Goal: Task Accomplishment & Management: Complete application form

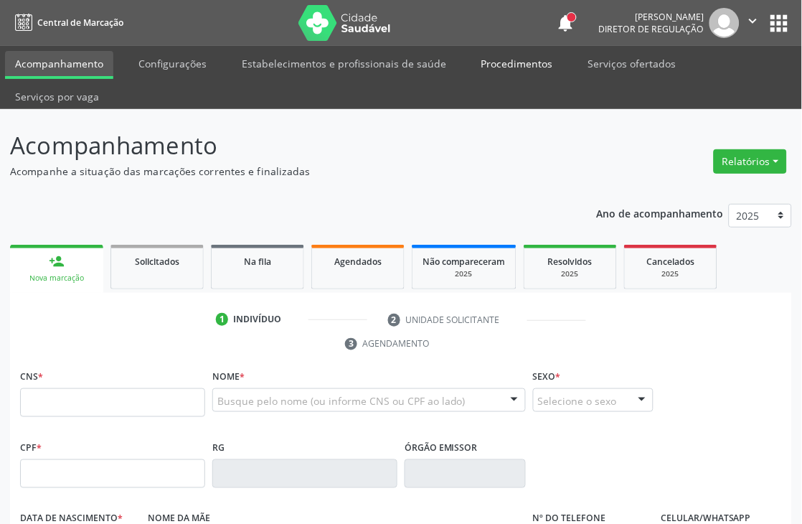
click at [488, 63] on link "Procedimentos" at bounding box center [517, 63] width 92 height 25
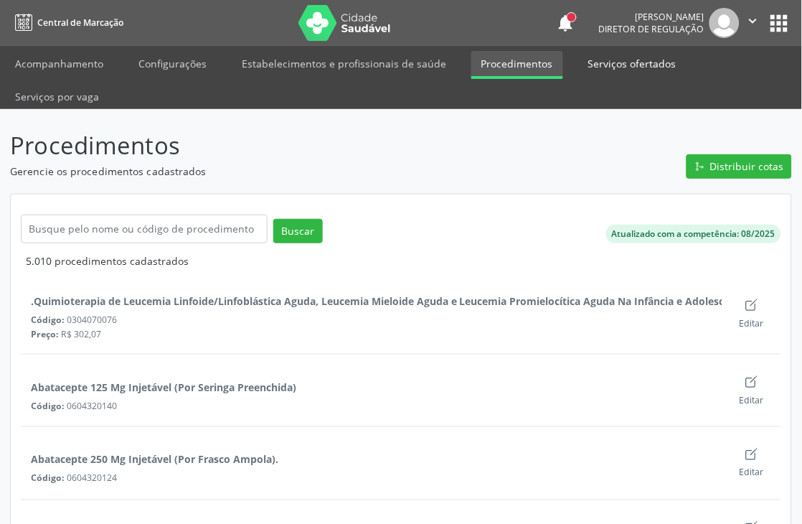
click at [597, 58] on link "Serviços ofertados" at bounding box center [632, 63] width 108 height 25
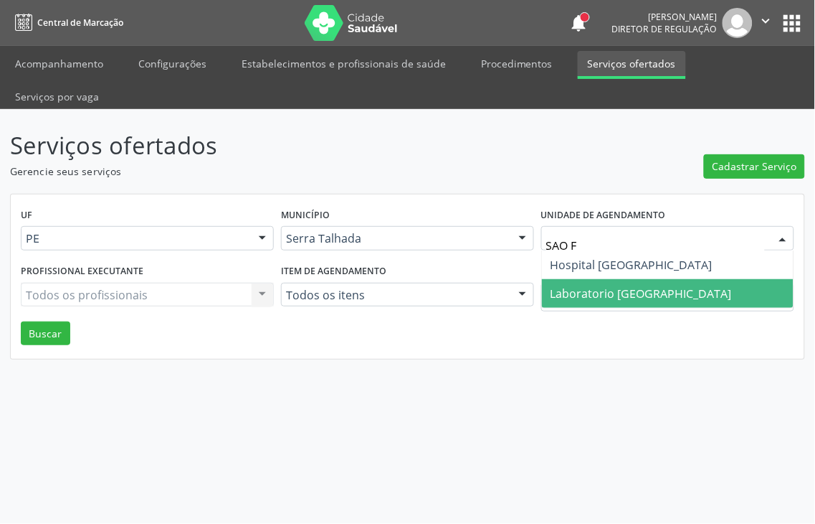
click at [658, 285] on span "Laboratorio [GEOGRAPHIC_DATA]" at bounding box center [641, 293] width 181 height 16
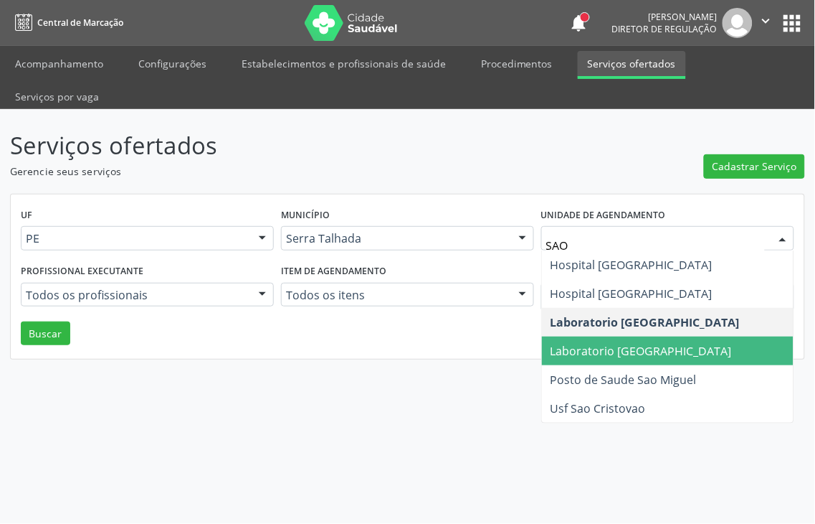
type input "SAO F"
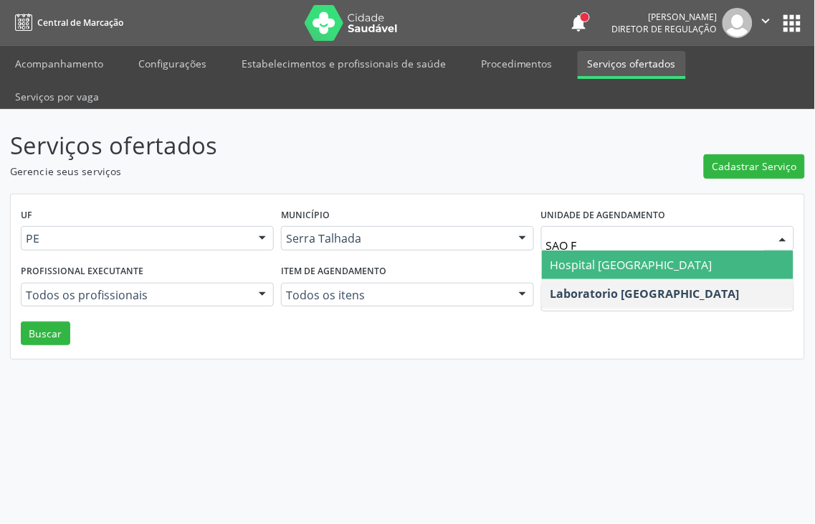
click at [670, 257] on span "Hospital [GEOGRAPHIC_DATA]" at bounding box center [632, 265] width 162 height 16
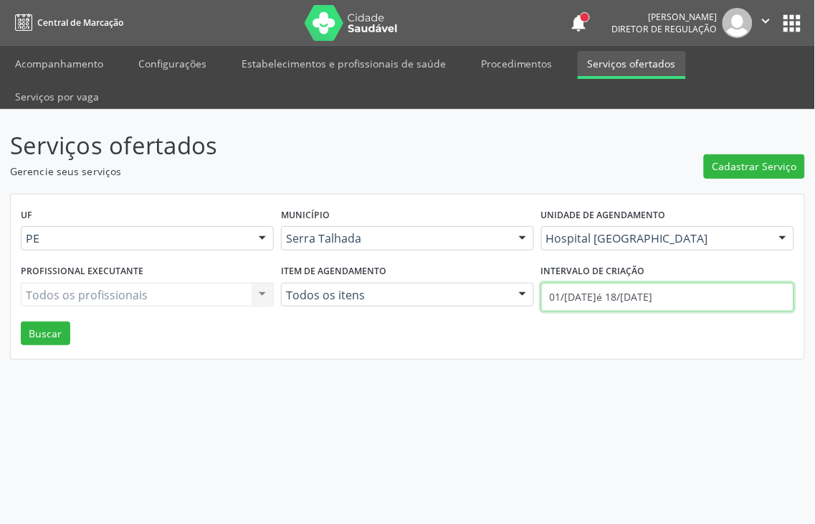
click at [638, 270] on body "Central de Marcação notifications Thaynná Vasconcelos Alves Ferreira Diretor de…" at bounding box center [407, 262] width 815 height 524
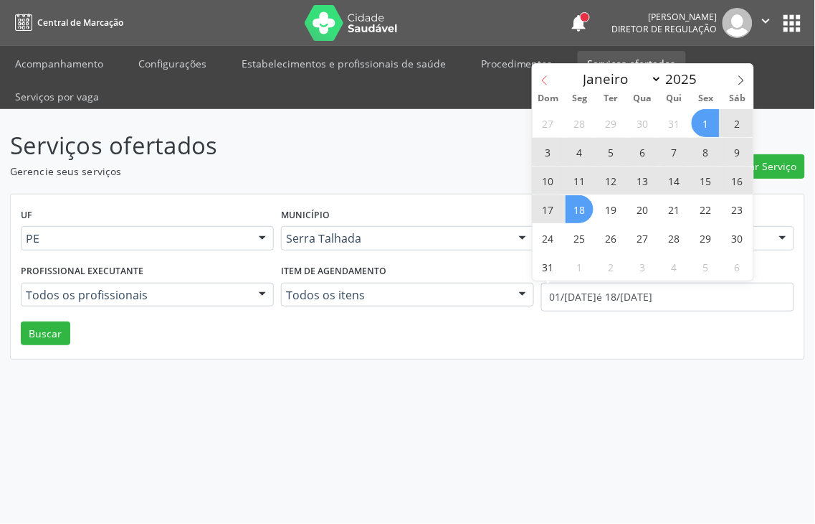
click at [550, 82] on span at bounding box center [545, 76] width 24 height 24
select select "6"
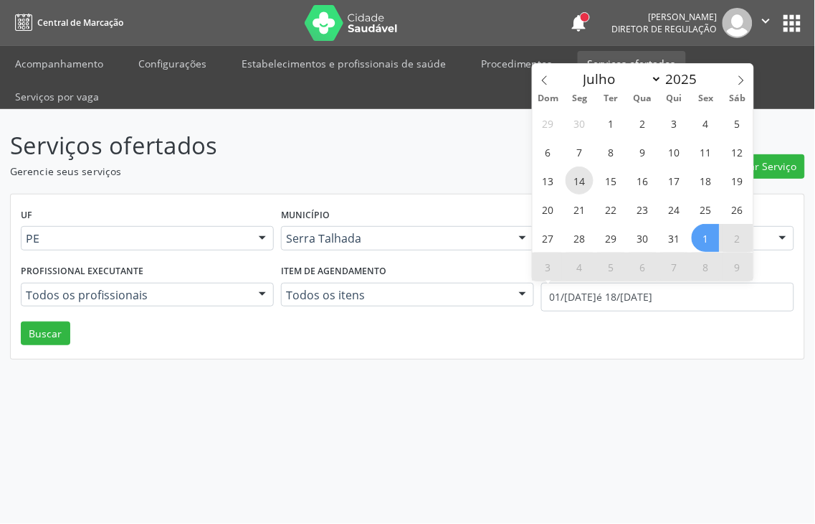
click at [583, 176] on span "14" at bounding box center [580, 180] width 28 height 28
type input "14/07/2025"
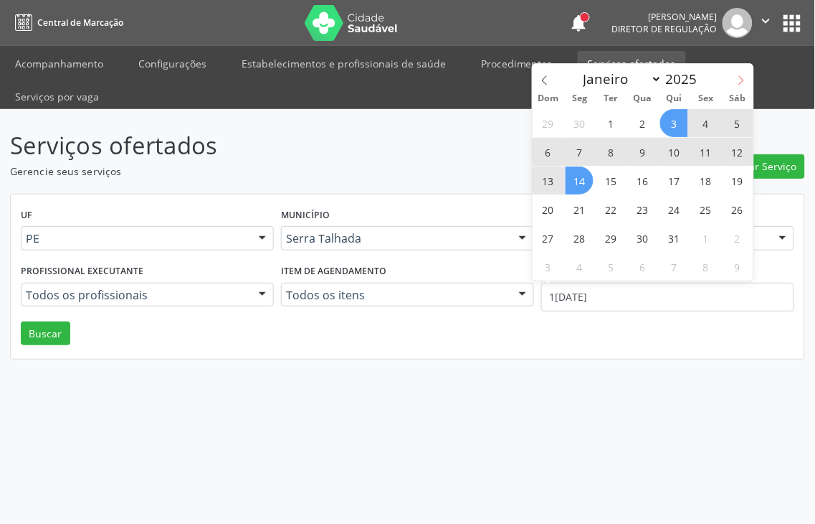
click at [753, 80] on span at bounding box center [741, 76] width 24 height 24
select select "7"
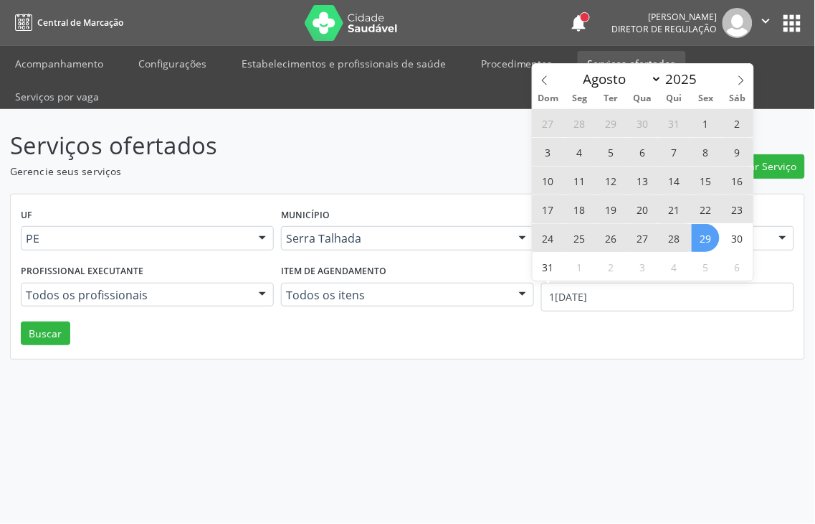
click at [711, 247] on span "29" at bounding box center [706, 238] width 28 height 28
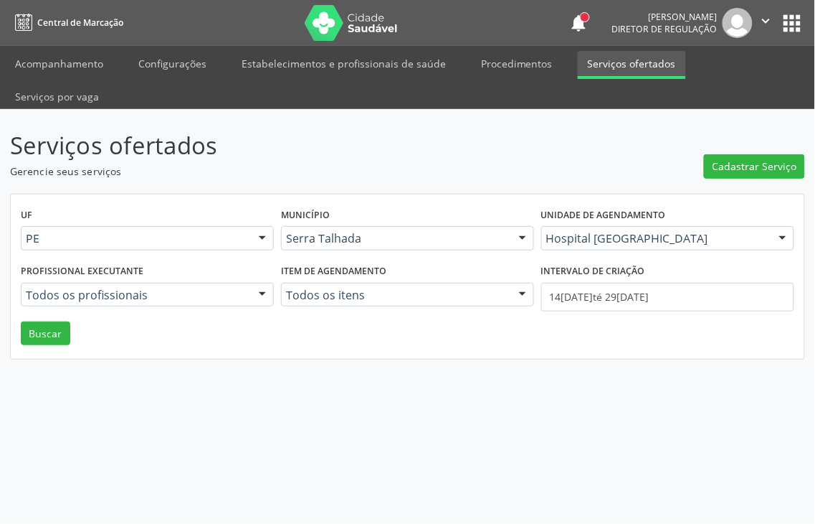
click at [79, 306] on div "UF PE PE Nenhum resultado encontrado para: " " Não há nenhuma opção para ser ex…" at bounding box center [408, 276] width 794 height 165
click at [55, 321] on button "Buscar" at bounding box center [45, 333] width 49 height 24
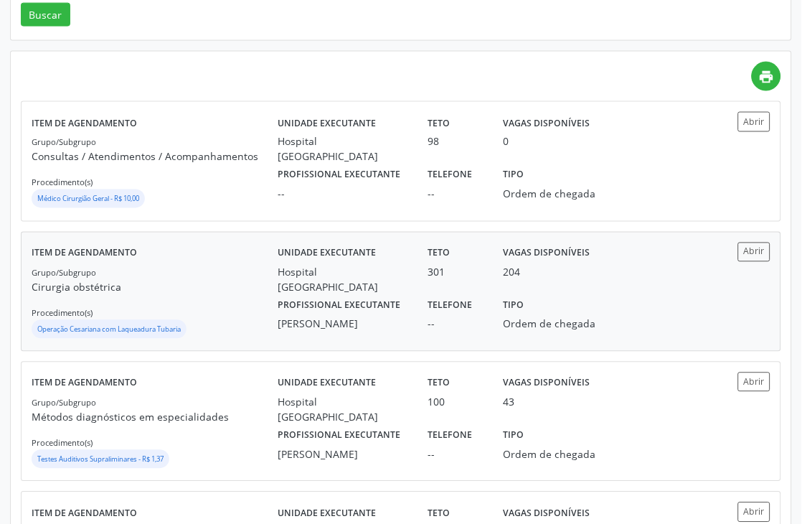
scroll to position [398, 0]
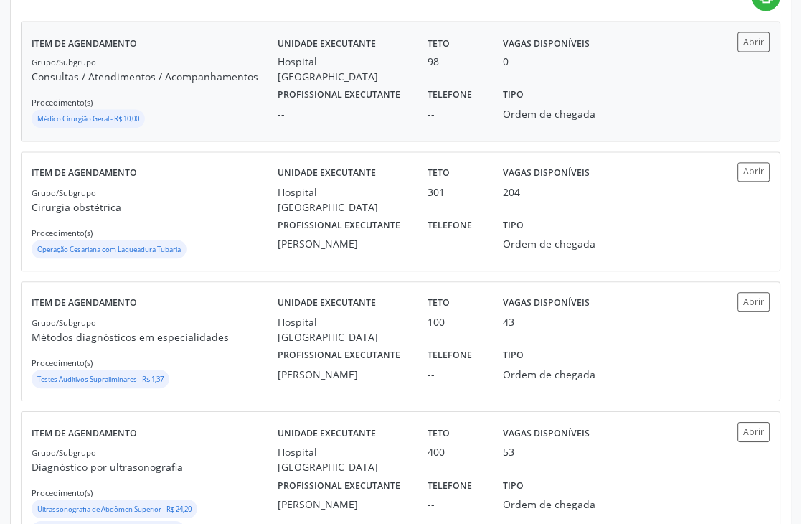
click at [255, 94] on div "Grupo/Subgrupo Consultas / Atendimentos / Acompanhamentos Procedimento(s) Médic…" at bounding box center [155, 93] width 246 height 77
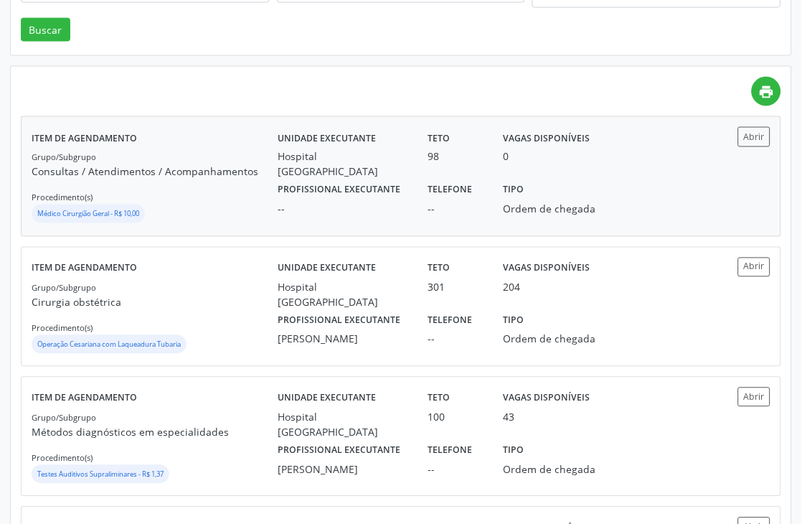
scroll to position [0, 0]
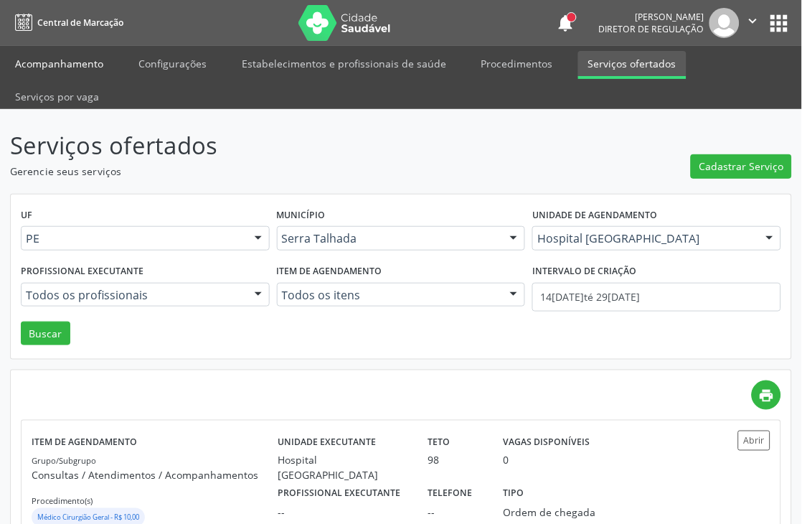
click at [60, 56] on link "Acompanhamento" at bounding box center [59, 63] width 108 height 25
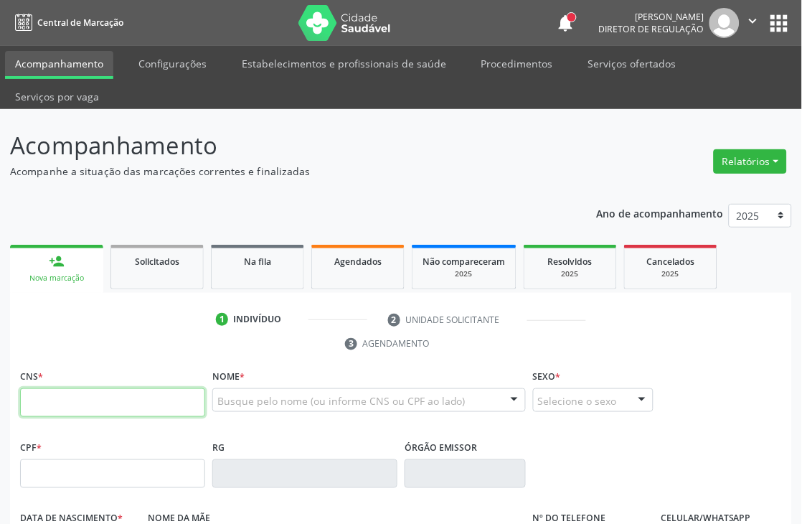
click at [69, 397] on input "text" at bounding box center [112, 402] width 185 height 29
paste input "898 0037 3155 3955"
type input "898 0037 3155 3955"
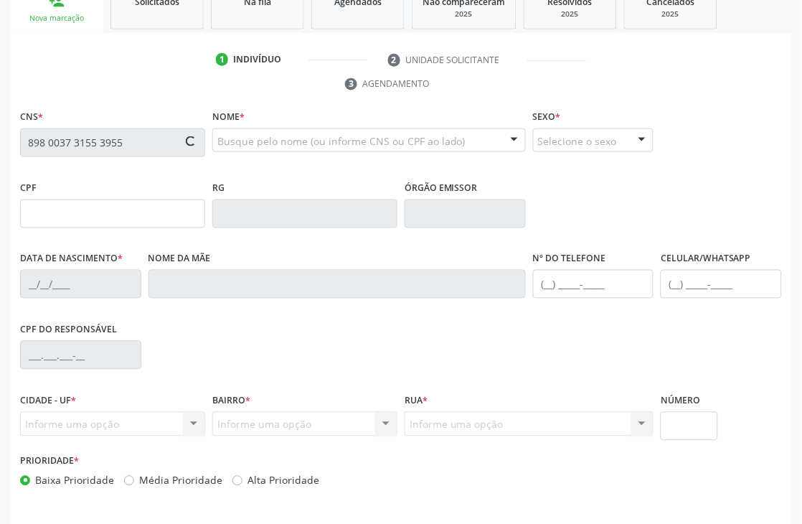
scroll to position [307, 0]
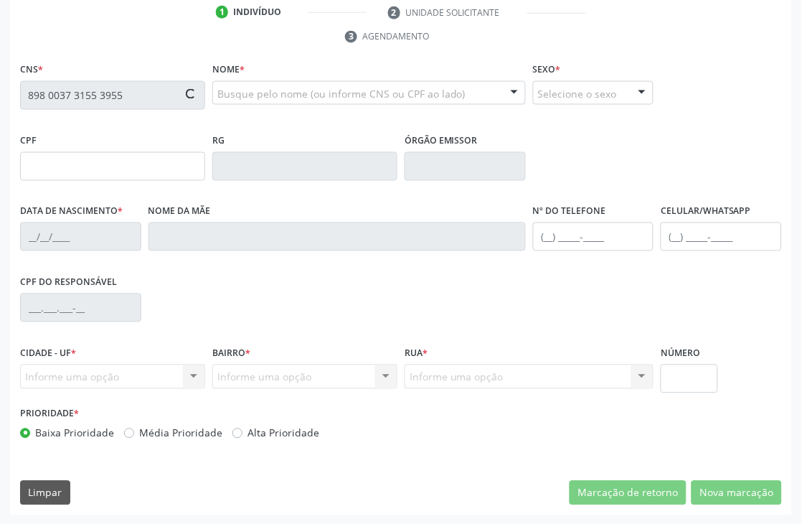
type input "22/10/2002"
type input "Vanuza Maria da Silva Mota Gomes"
type input "(87) 99999-9999"
type input "056.419.684-39"
type input "S/N"
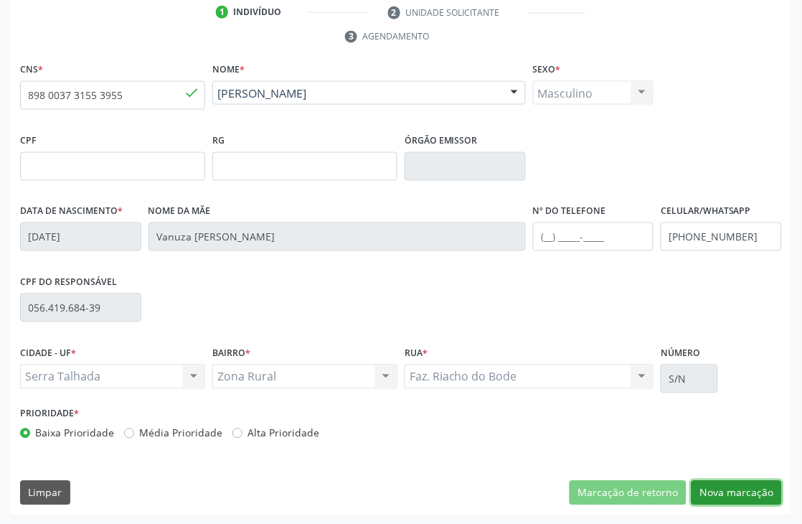
click at [720, 497] on button "Nova marcação" at bounding box center [736, 492] width 90 height 24
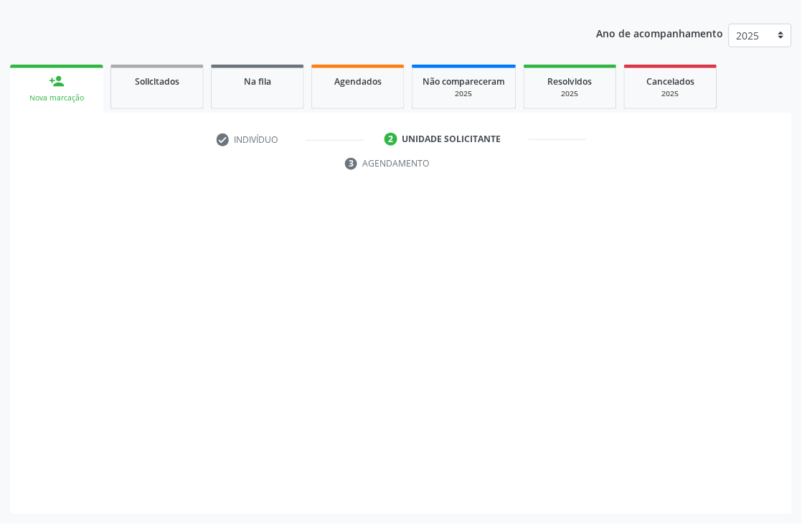
scroll to position [180, 0]
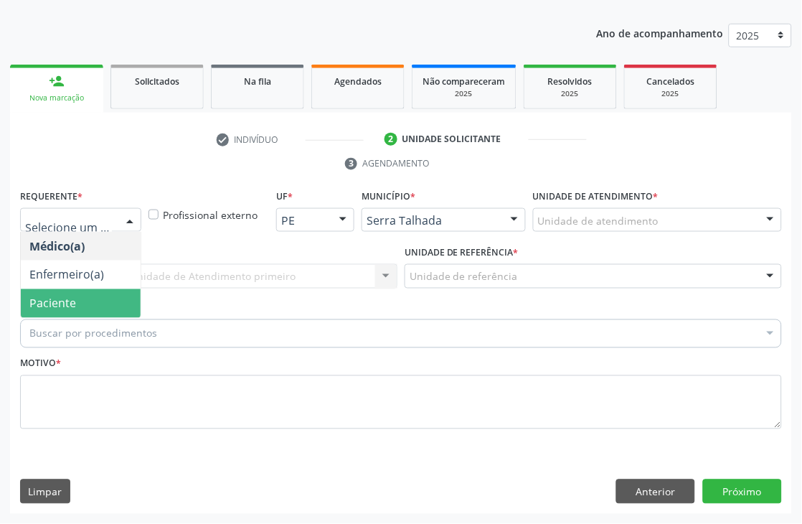
click at [62, 299] on span "Paciente" at bounding box center [52, 303] width 47 height 16
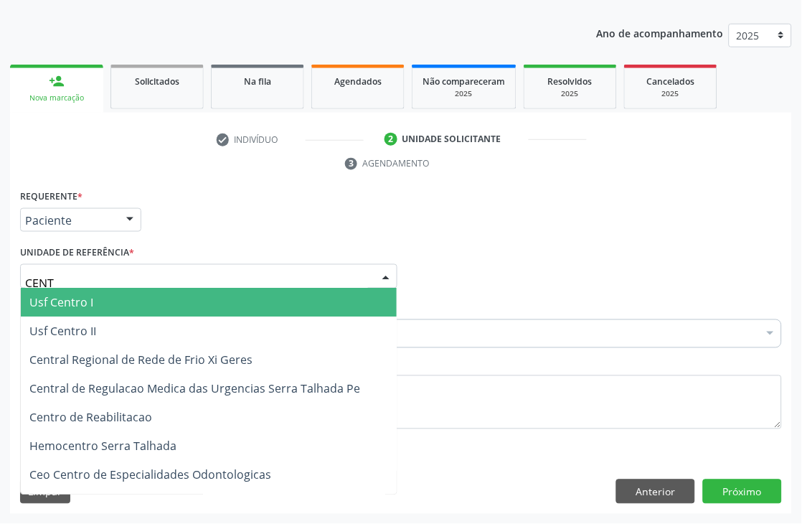
type input "CENTR"
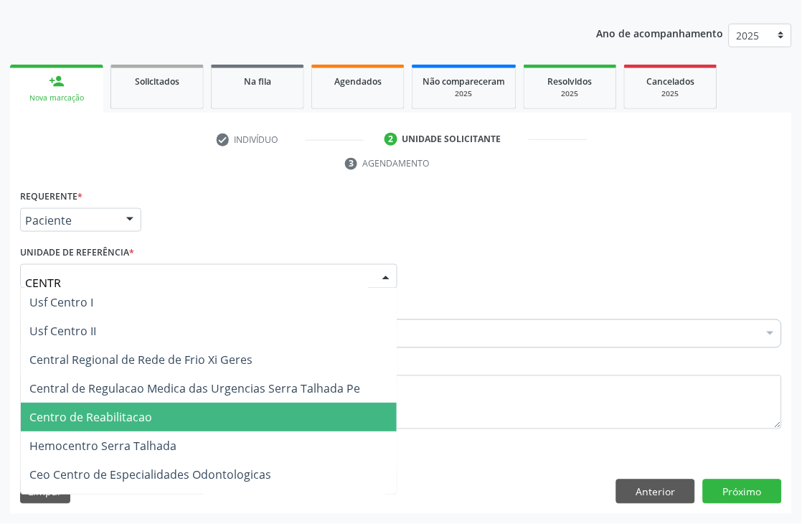
click at [67, 411] on span "Centro de Reabilitacao" at bounding box center [90, 417] width 123 height 16
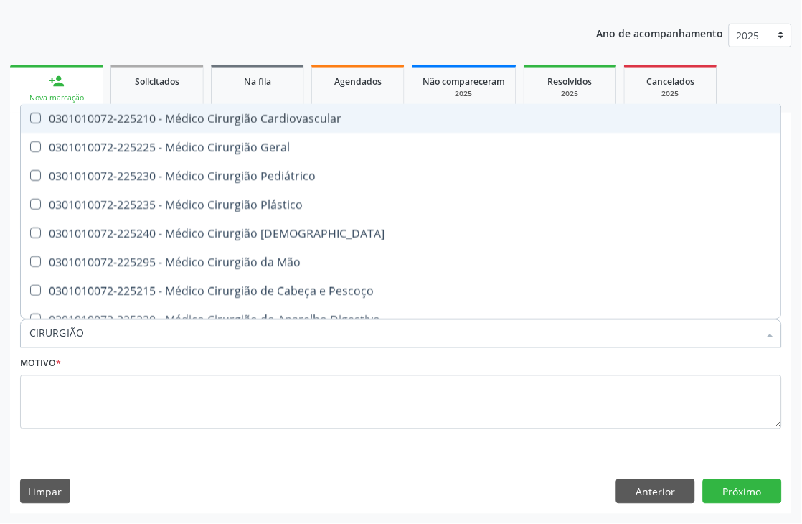
type input "CIRURGIÃO"
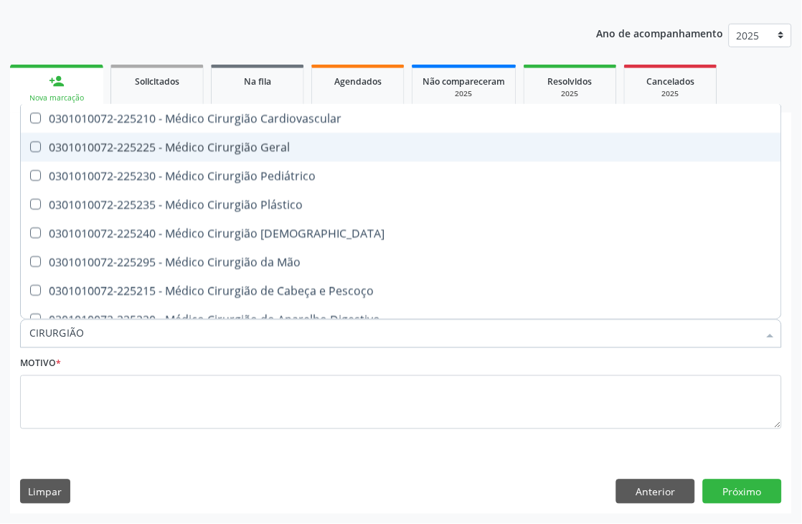
click at [198, 153] on span "0301010072-225225 - Médico Cirurgião Geral" at bounding box center [401, 147] width 760 height 29
checkbox Geral "true"
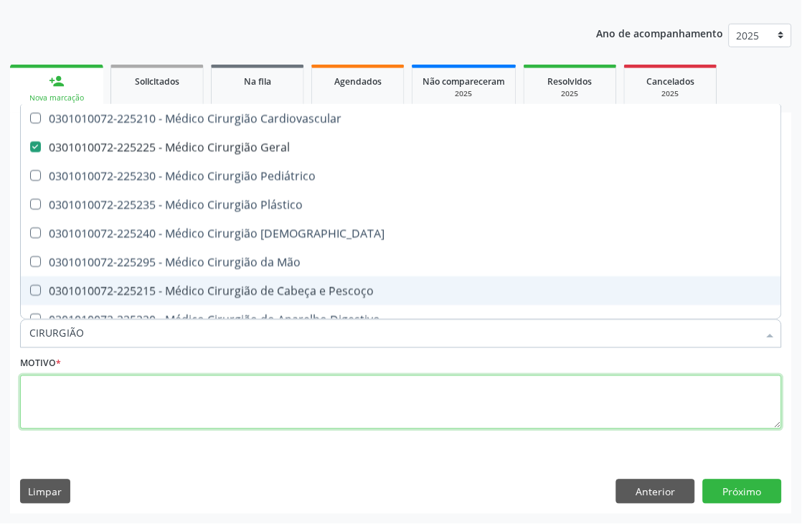
click at [118, 400] on textarea at bounding box center [401, 402] width 762 height 55
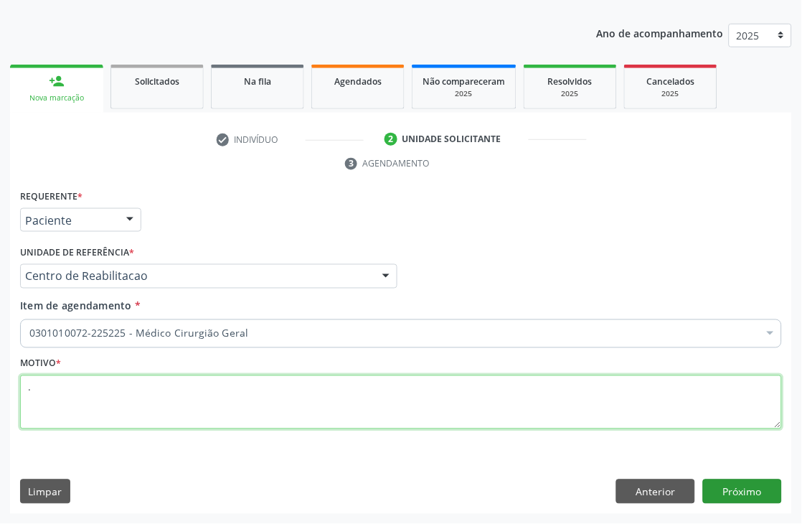
type textarea "."
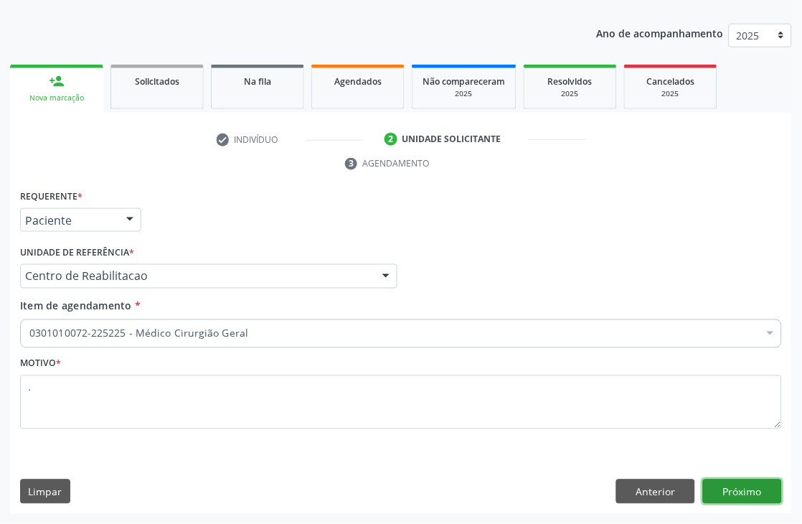
click at [747, 483] on button "Próximo" at bounding box center [742, 491] width 79 height 24
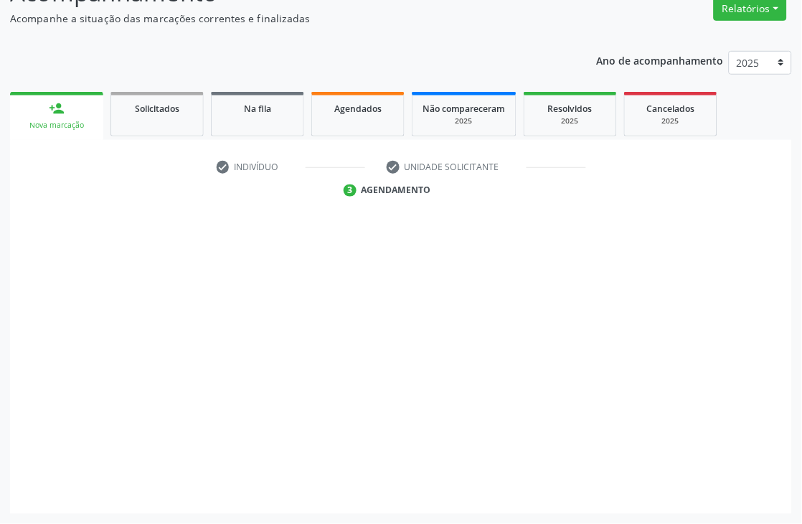
scroll to position [153, 0]
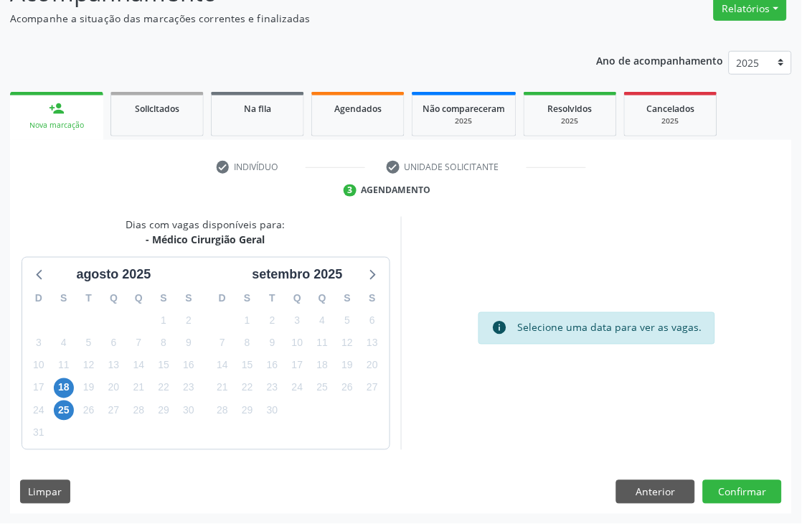
click at [55, 380] on div "18" at bounding box center [64, 387] width 20 height 22
click at [55, 381] on span "18" at bounding box center [64, 388] width 20 height 20
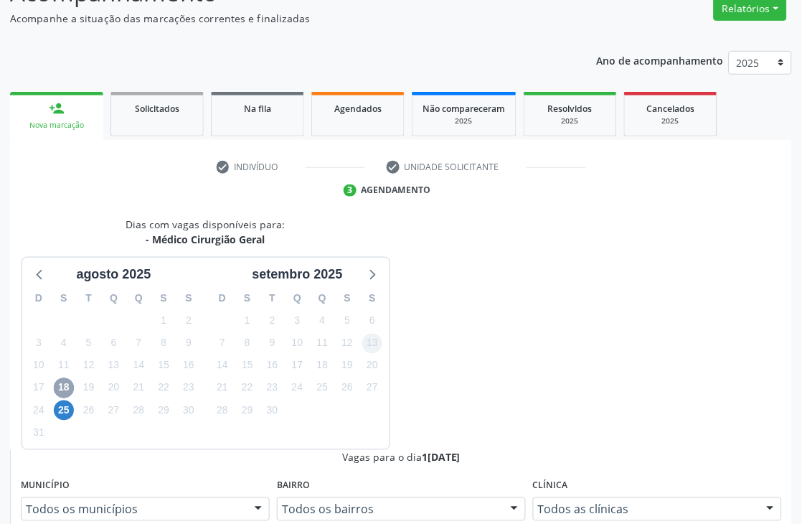
scroll to position [368, 0]
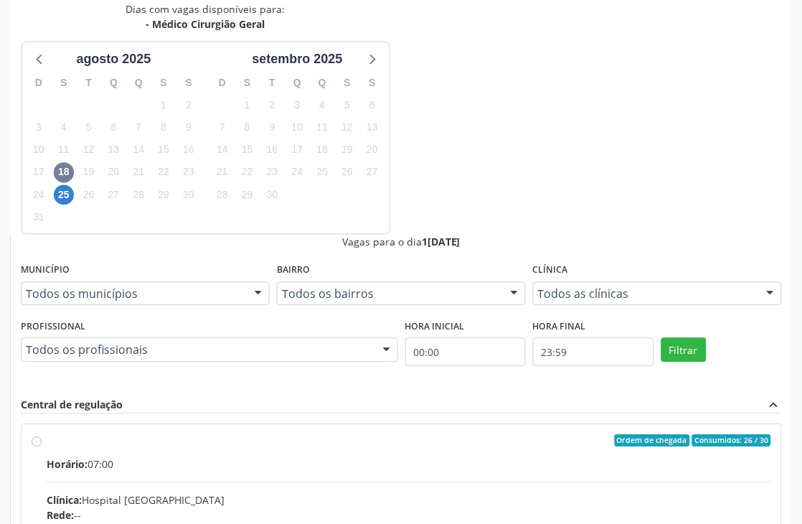
click at [375, 235] on div "Dias com vagas disponíveis para: - Médico Cirurgião Geral agosto 2025 D S T Q Q…" at bounding box center [205, 117] width 391 height 233
click at [42, 435] on input "Ordem de chegada Consumidos: 26 / 30 Horário: 07:00 Clínica: Hospital Sao Franc…" at bounding box center [37, 441] width 10 height 13
radio input "true"
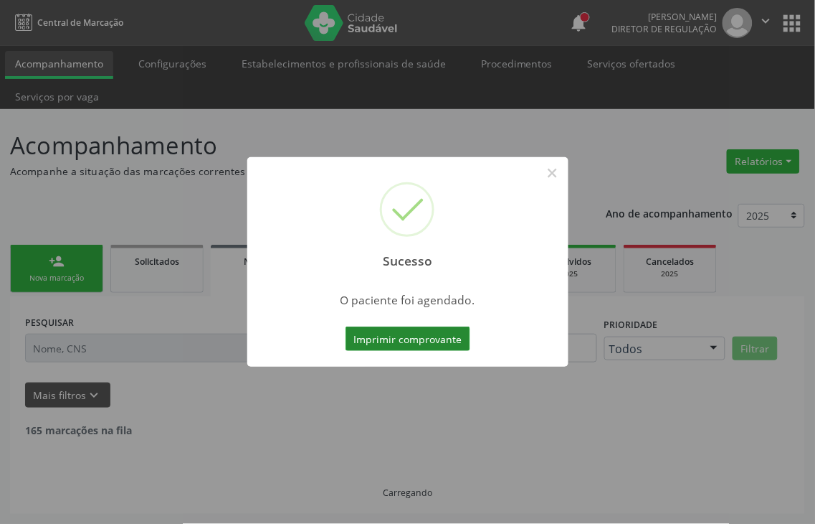
click at [423, 338] on button "Imprimir comprovante" at bounding box center [408, 338] width 125 height 24
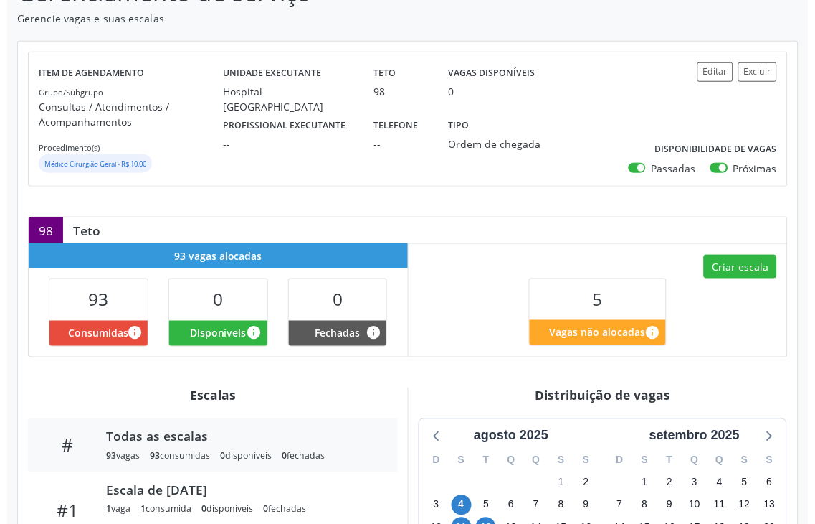
scroll to position [33, 0]
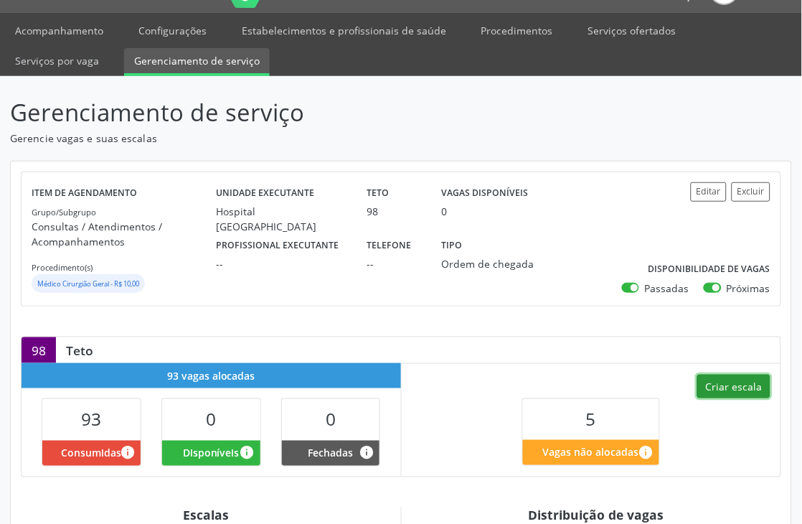
click at [714, 378] on button "Criar escala" at bounding box center [733, 386] width 73 height 24
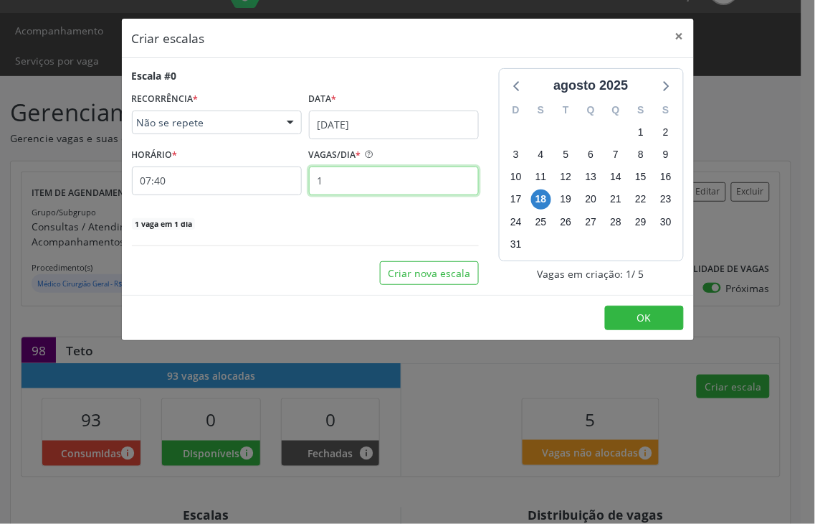
click at [338, 181] on input "1" at bounding box center [394, 180] width 170 height 29
type input "4"
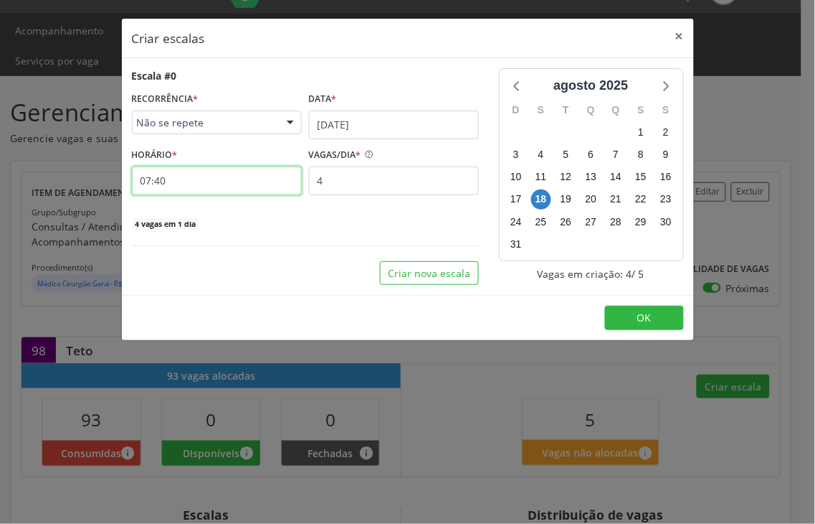
click at [281, 181] on input "07:40" at bounding box center [217, 180] width 170 height 29
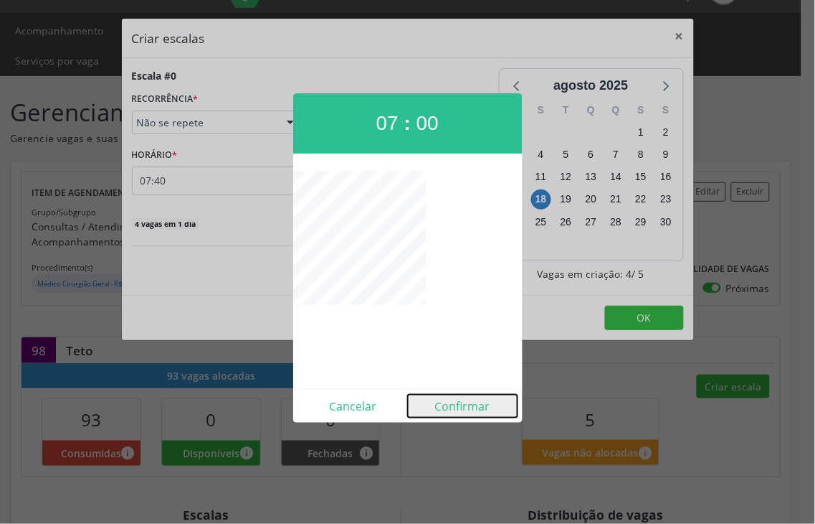
click at [488, 406] on button "Confirmar" at bounding box center [463, 405] width 110 height 23
type input "07:00"
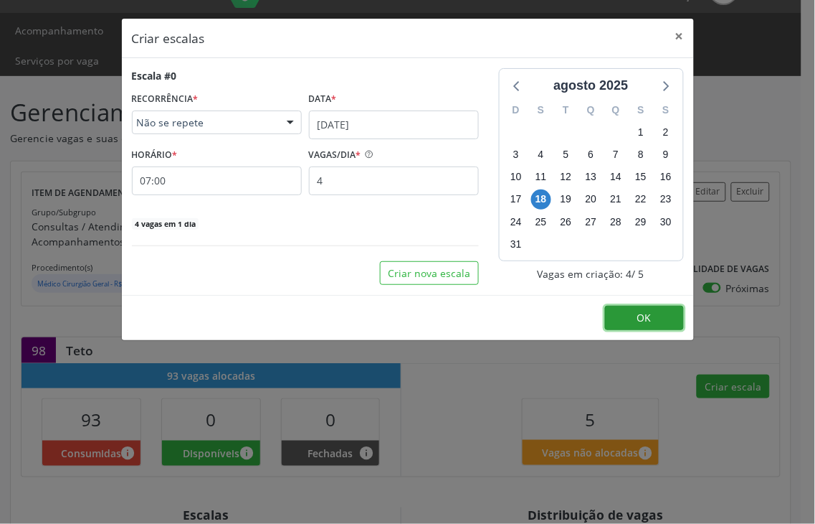
click at [622, 316] on button "OK" at bounding box center [644, 318] width 79 height 24
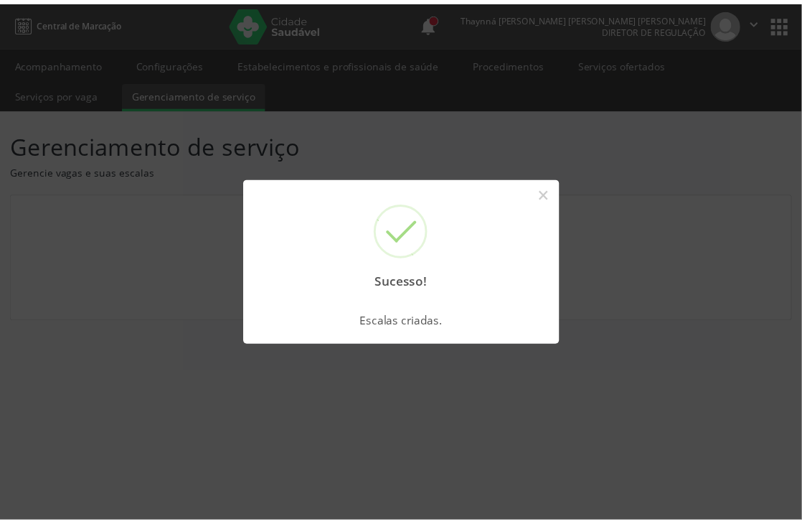
scroll to position [0, 0]
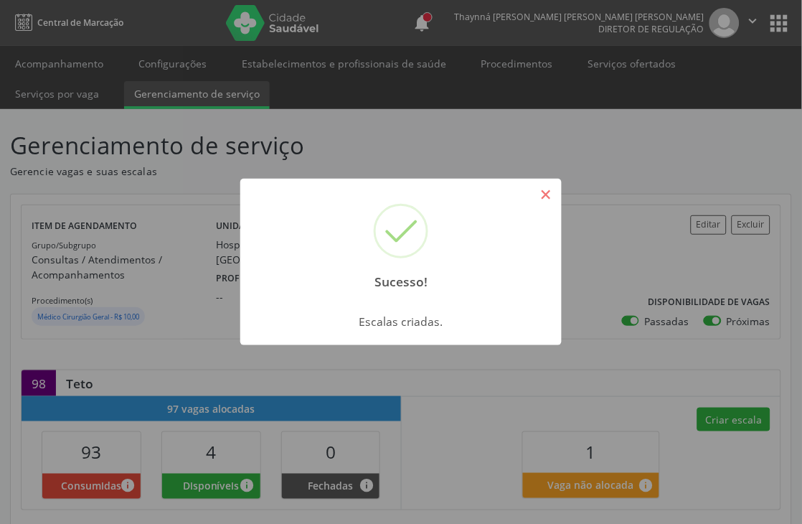
click at [547, 191] on button "×" at bounding box center [546, 194] width 24 height 24
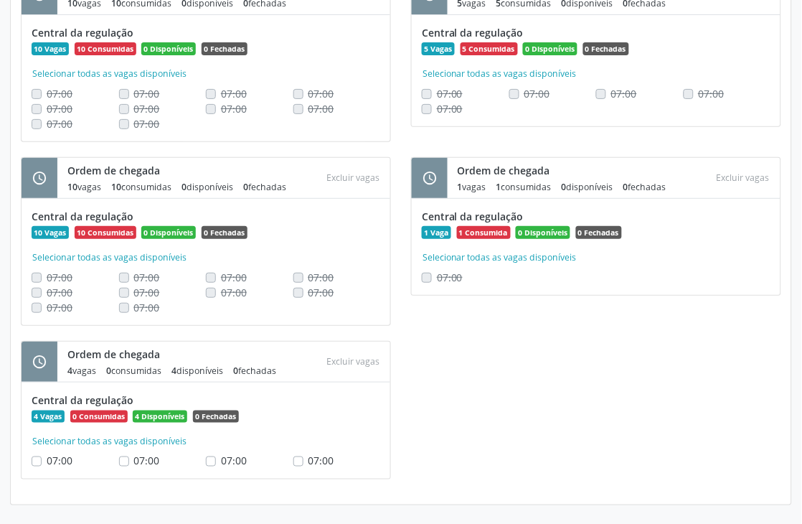
scroll to position [501, 0]
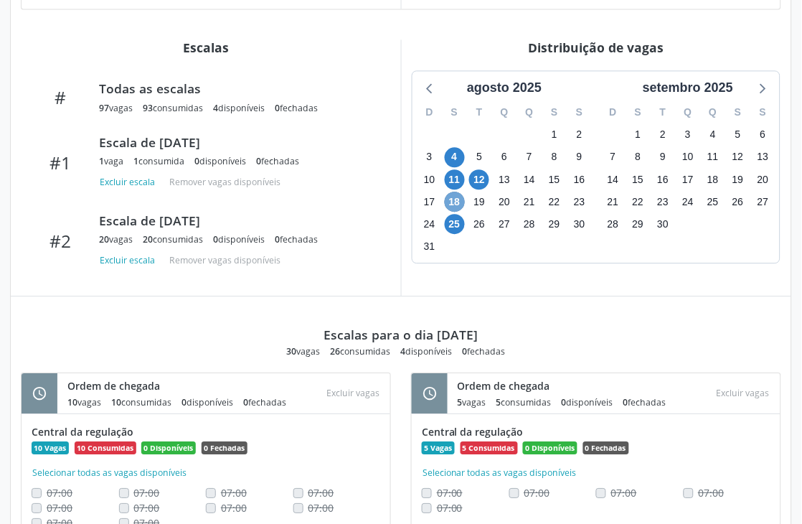
click at [448, 205] on span "18" at bounding box center [455, 201] width 20 height 20
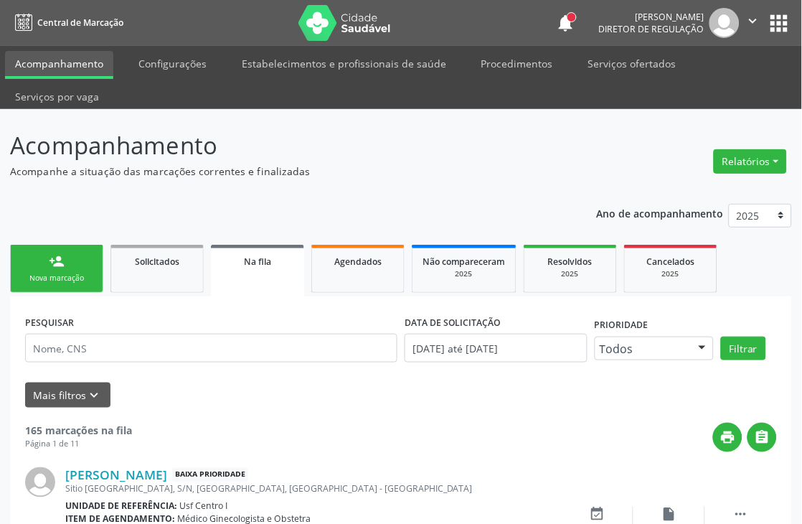
click at [80, 273] on div "Nova marcação" at bounding box center [57, 278] width 72 height 11
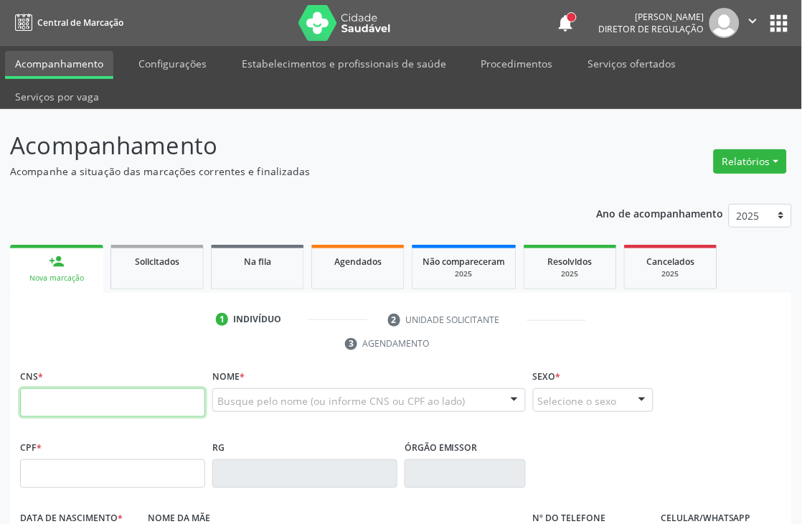
click at [110, 399] on input "text" at bounding box center [112, 402] width 185 height 29
type input "898 0051 2301 6734"
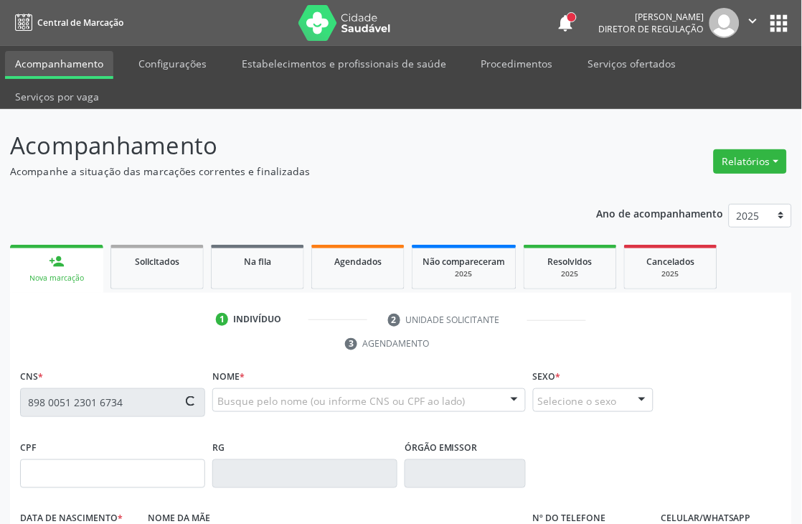
type input "0[DATE]"
type input "[PERSON_NAME]"
type input "[PHONE_NUMBER]"
type input "67"
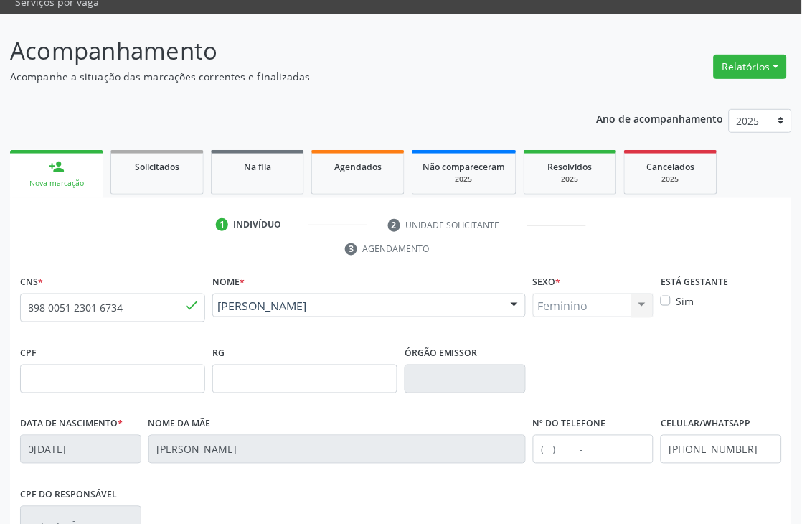
scroll to position [307, 0]
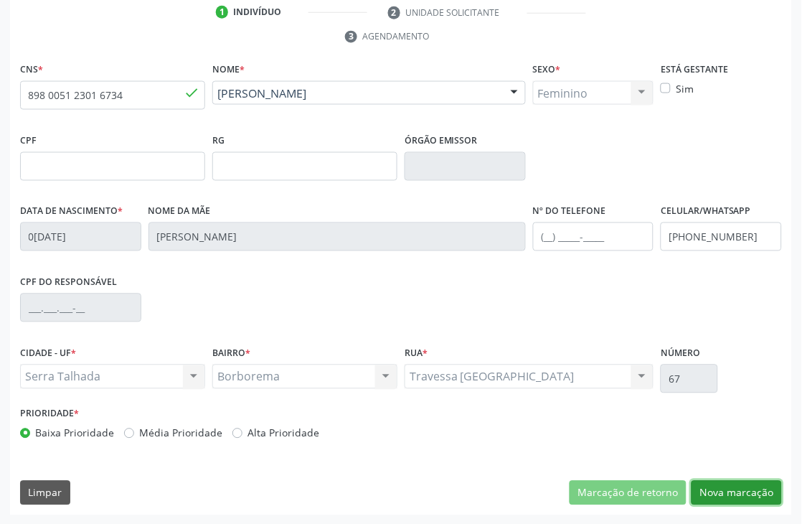
click at [723, 491] on button "Nova marcação" at bounding box center [736, 492] width 90 height 24
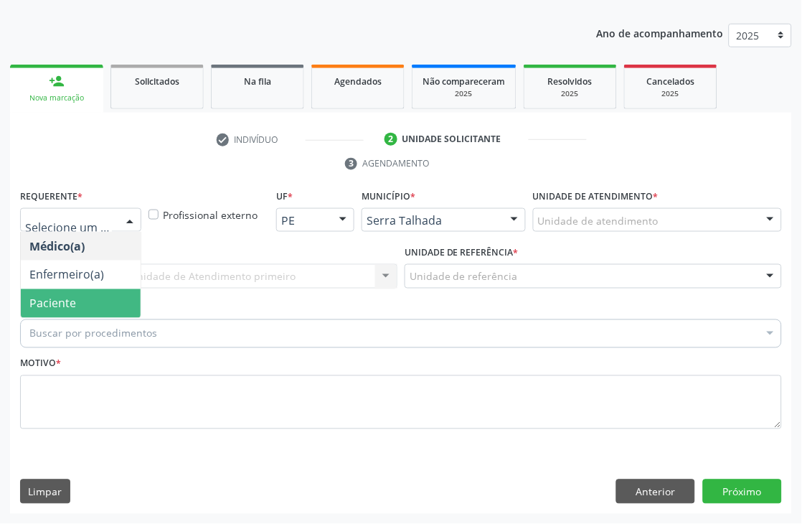
click at [94, 292] on span "Paciente" at bounding box center [81, 303] width 120 height 29
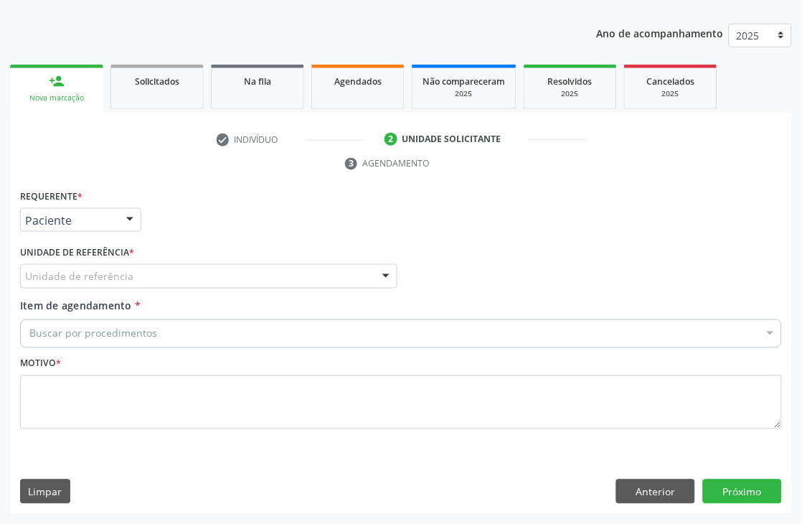
click at [117, 217] on div "Paciente Médico(a) Enfermeiro(a) Paciente Nenhum resultado encontrado para: " "…" at bounding box center [80, 220] width 121 height 24
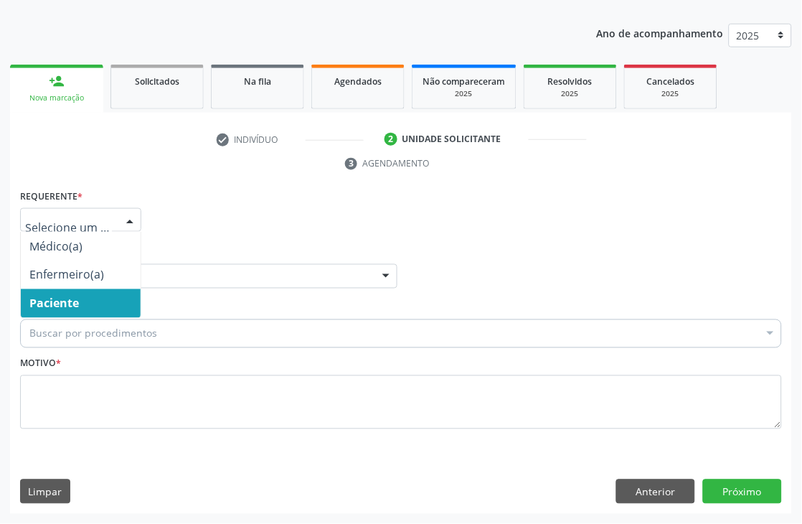
click at [82, 309] on span "Paciente" at bounding box center [81, 303] width 120 height 29
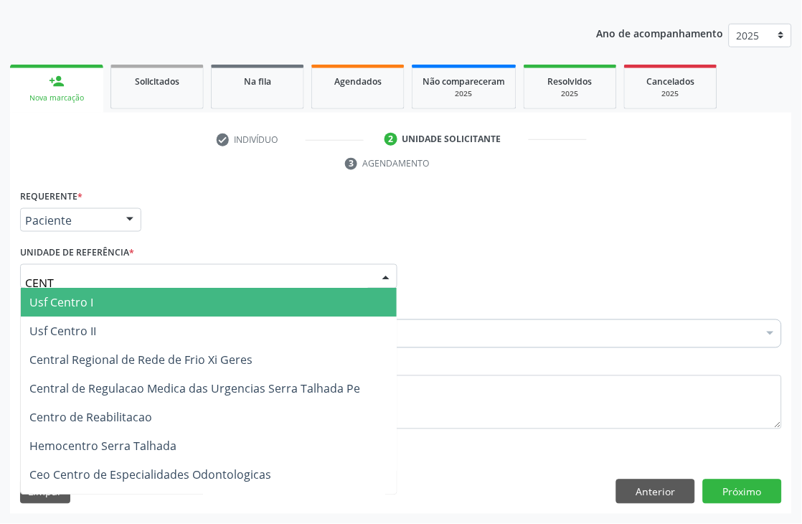
type input "CENTR"
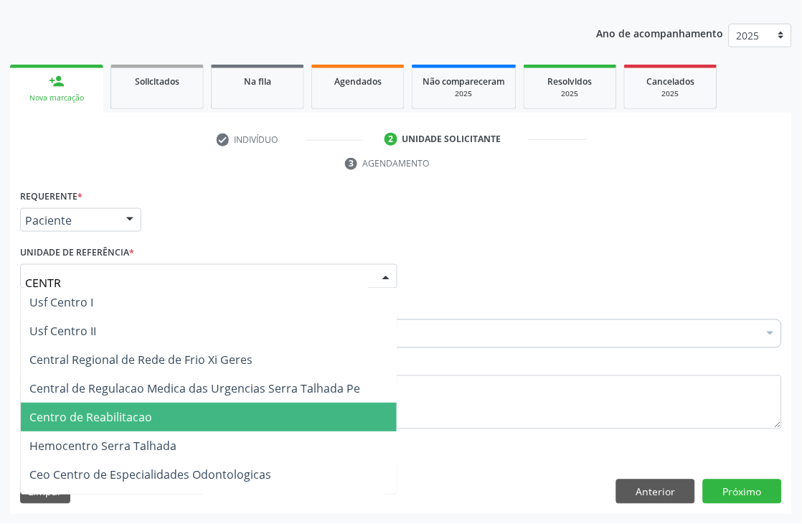
click at [135, 417] on span "Centro de Reabilitacao" at bounding box center [90, 417] width 123 height 16
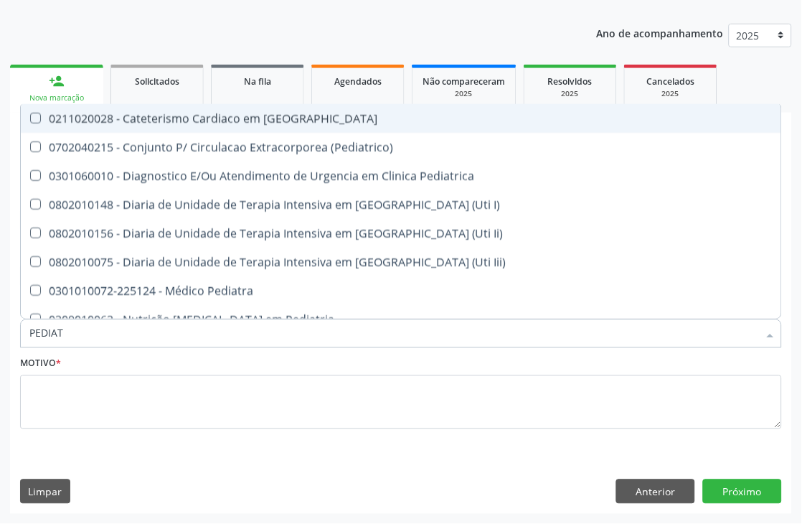
type input "PEDIATR"
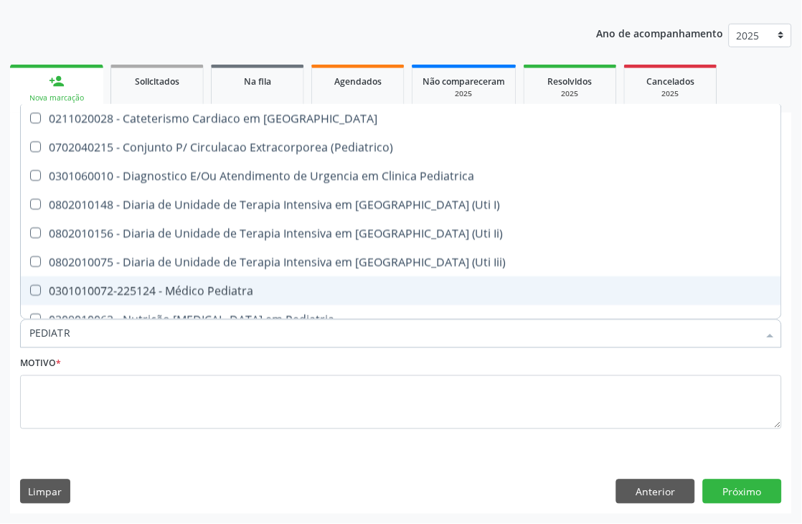
click at [136, 287] on div "0301010072-225124 - Médico Pediatra" at bounding box center [400, 290] width 743 height 11
checkbox Pediatra "true"
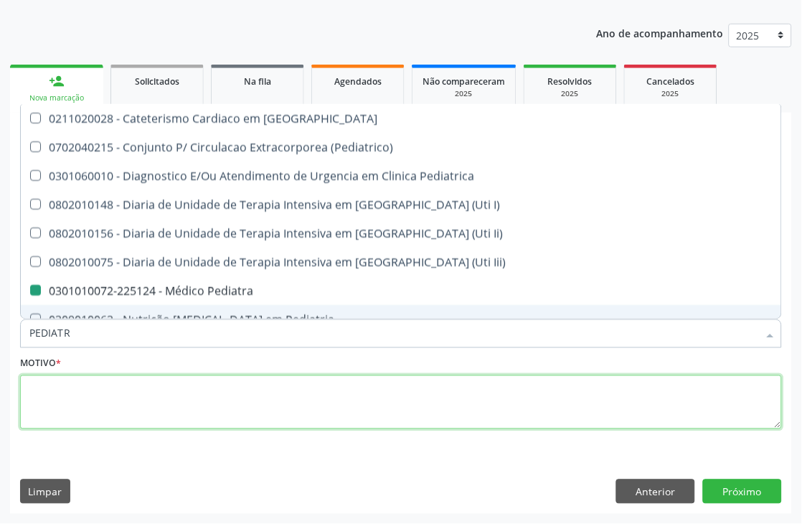
click at [108, 406] on textarea at bounding box center [401, 402] width 762 height 55
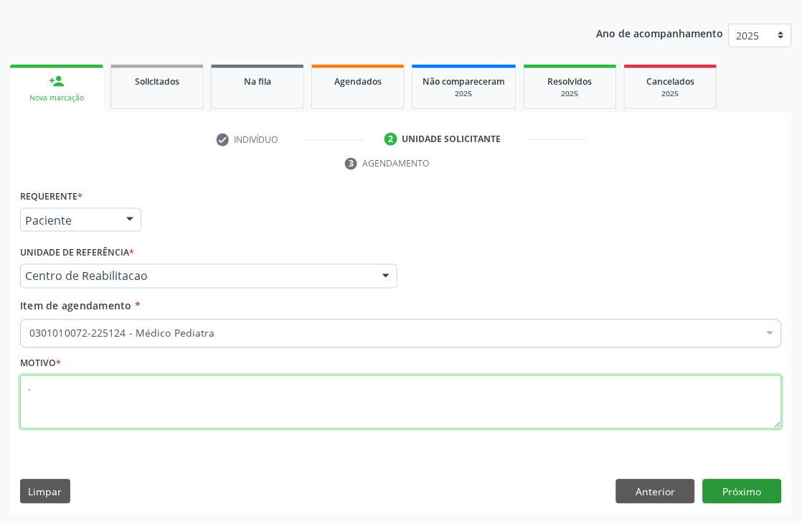
type textarea "."
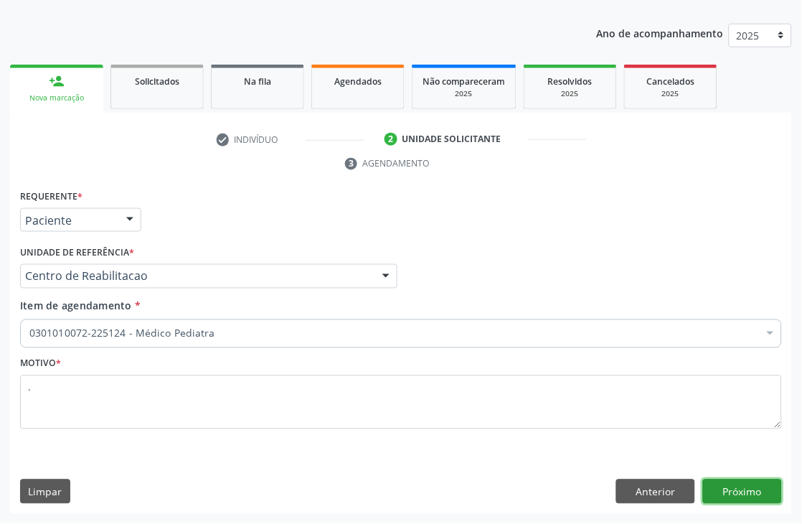
click at [770, 496] on button "Próximo" at bounding box center [742, 491] width 79 height 24
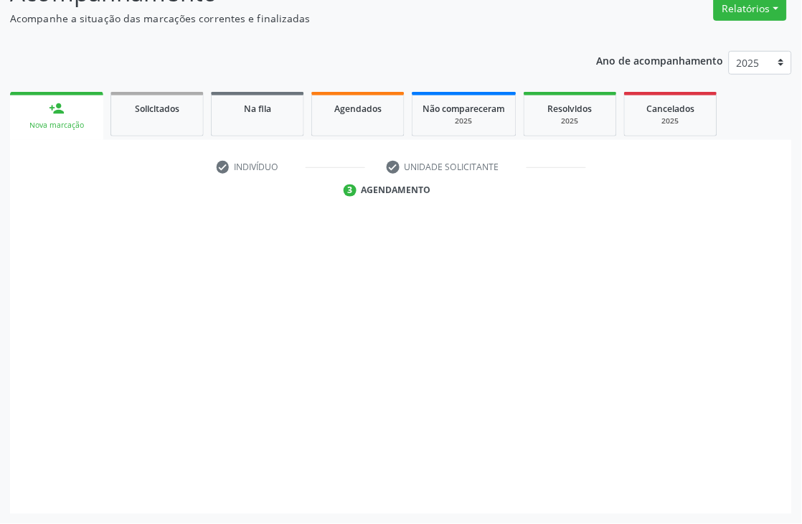
scroll to position [153, 0]
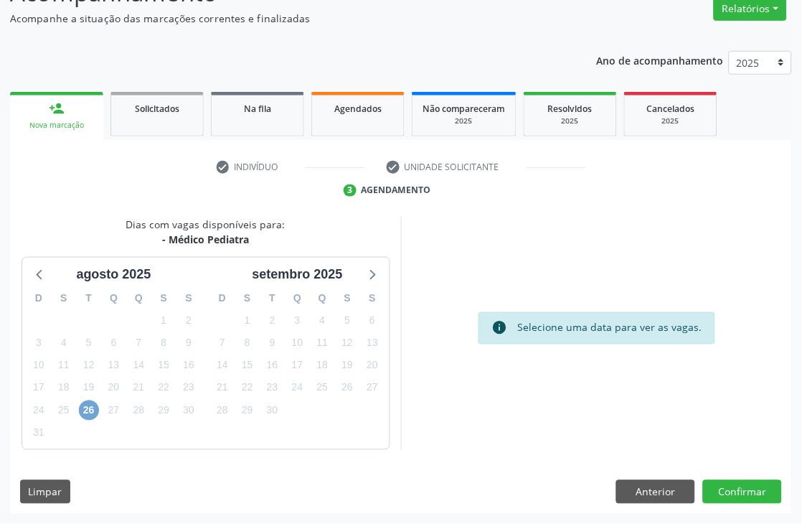
click at [96, 407] on span "26" at bounding box center [89, 410] width 20 height 20
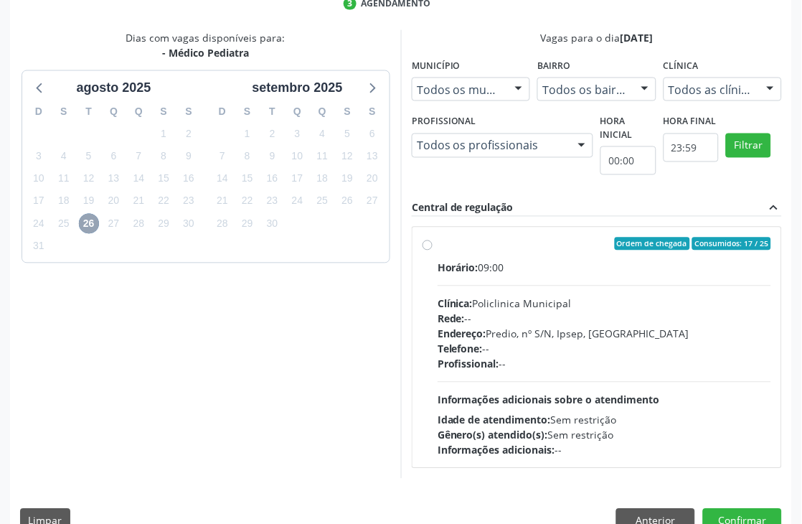
scroll to position [368, 0]
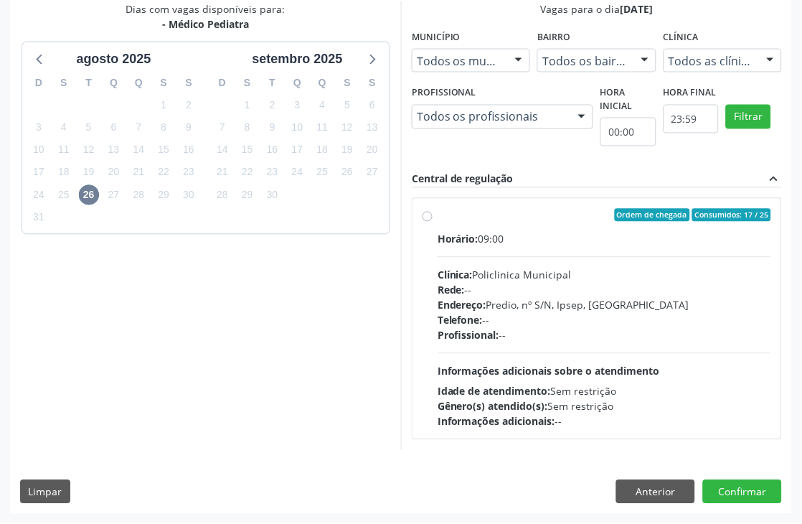
click at [574, 361] on div "Horário: 09:00 Clínica: Policlinica Municipal Rede: -- Endereço: Predio, nº S/N…" at bounding box center [603, 330] width 333 height 197
click at [432, 222] on input "Ordem de chegada Consumidos: 17 / 25 Horário: 09:00 Clínica: Policlinica Munici…" at bounding box center [427, 215] width 10 height 13
radio input "true"
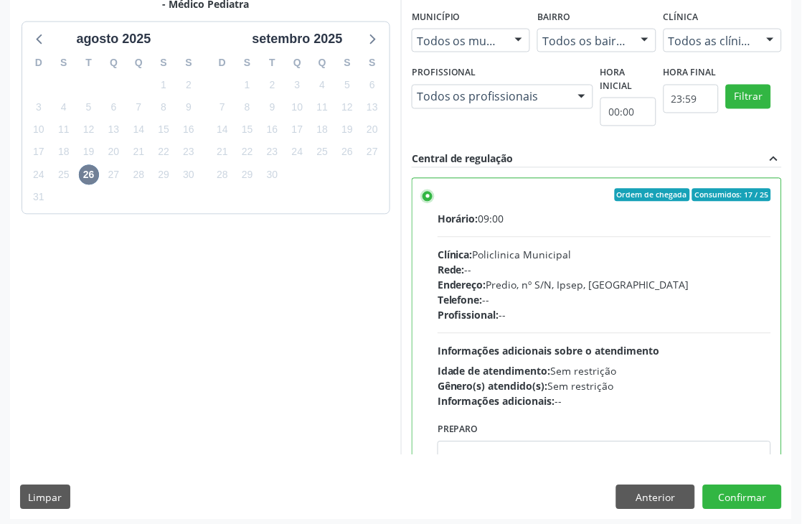
scroll to position [393, 0]
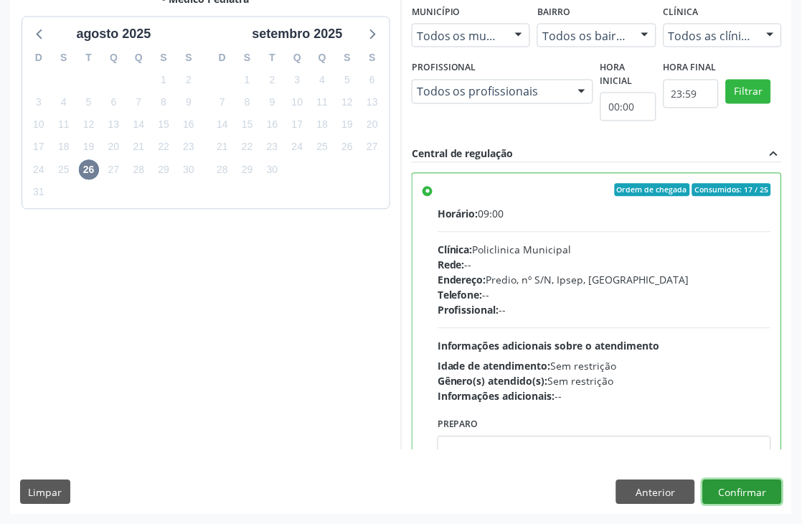
click at [703, 485] on button "Confirmar" at bounding box center [742, 492] width 79 height 24
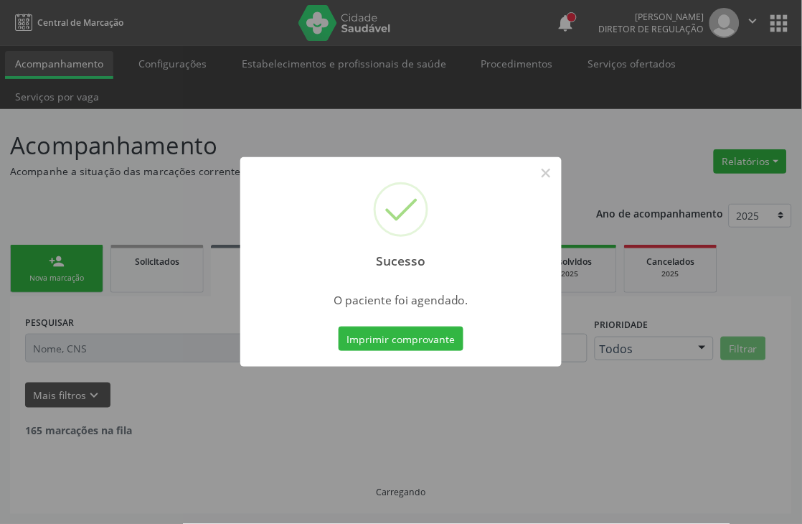
scroll to position [0, 0]
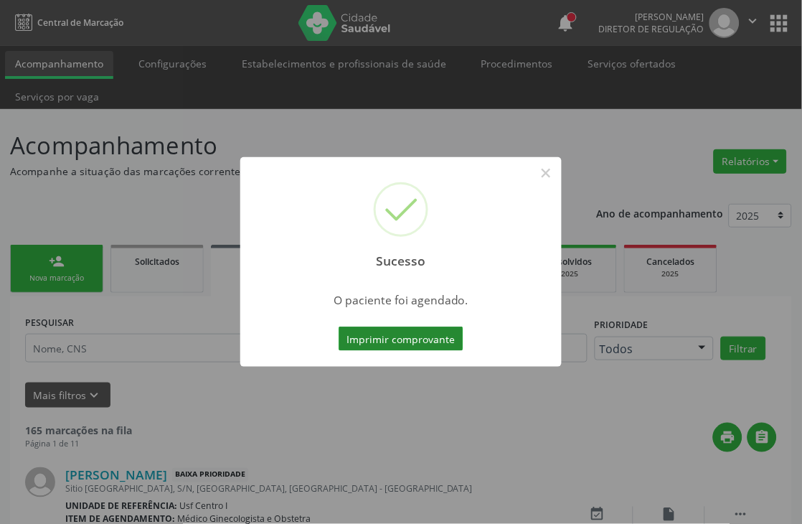
click at [362, 331] on button "Imprimir comprovante" at bounding box center [400, 338] width 125 height 24
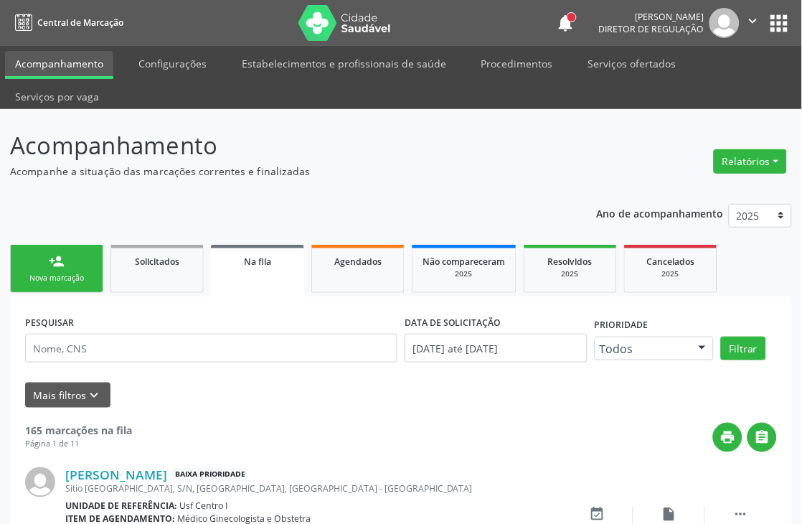
click at [89, 254] on link "person_add Nova marcação" at bounding box center [56, 269] width 93 height 48
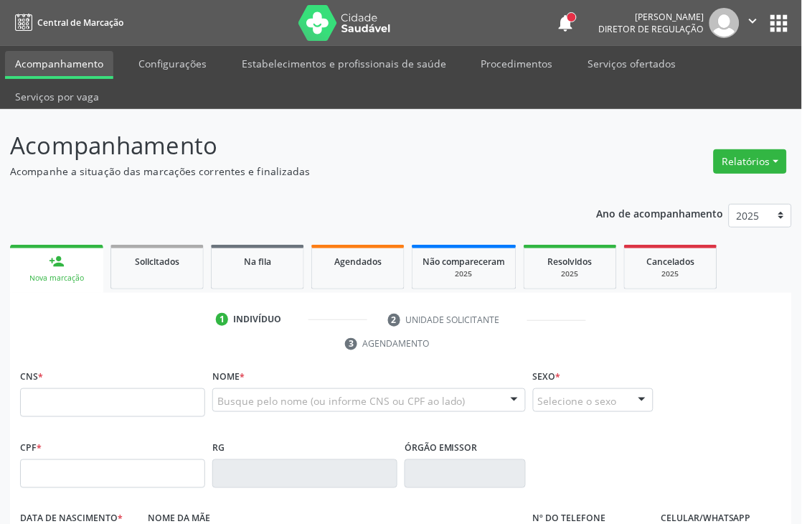
drag, startPoint x: 84, startPoint y: 373, endPoint x: 70, endPoint y: 397, distance: 28.3
click at [84, 374] on div "CNS *" at bounding box center [112, 391] width 185 height 51
click at [70, 397] on input "text" at bounding box center [112, 402] width 185 height 29
type input "898 0062 7422 4124"
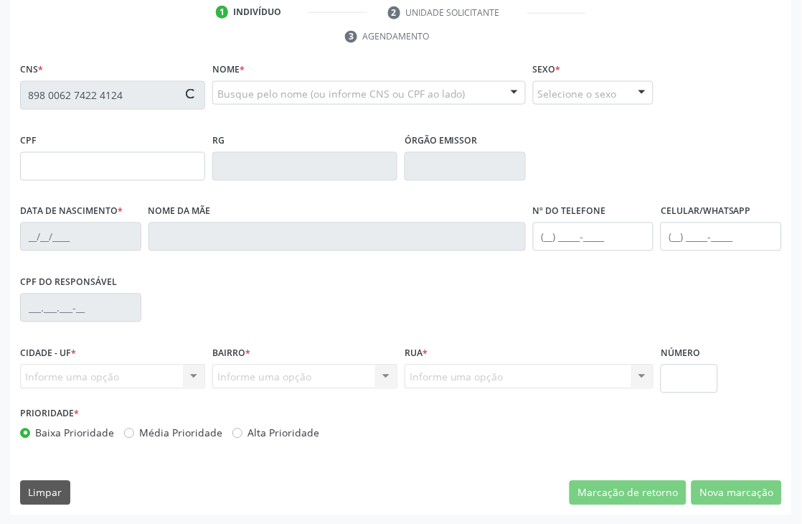
scroll to position [68, 0]
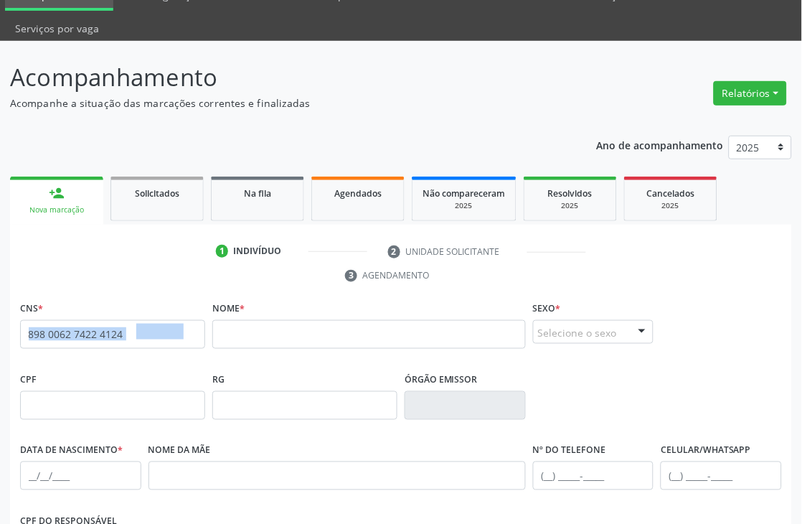
drag, startPoint x: 177, startPoint y: 331, endPoint x: 5, endPoint y: 333, distance: 172.1
click at [5, 333] on div "Acompanhamento Acompanhe a situação das marcações correntes e finalizadas Relat…" at bounding box center [401, 402] width 802 height 723
click at [77, 330] on input "898 0062 7422 4124" at bounding box center [112, 334] width 185 height 29
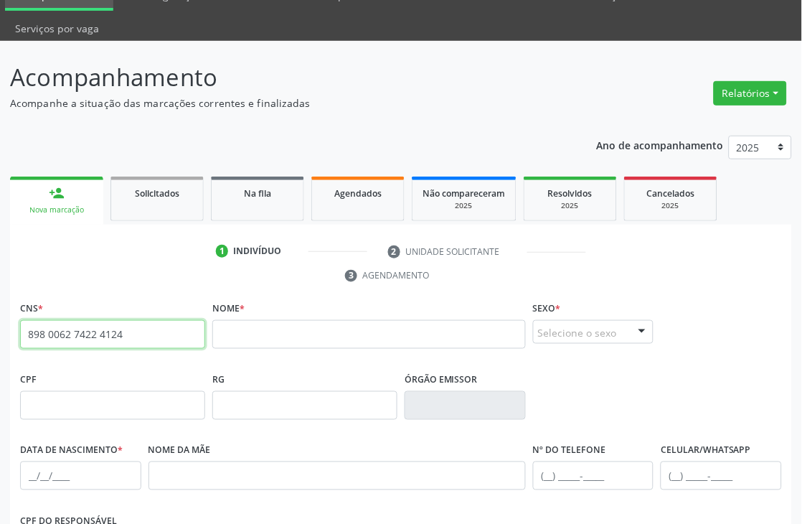
drag, startPoint x: 130, startPoint y: 333, endPoint x: 4, endPoint y: 331, distance: 126.2
click at [4, 331] on div "Acompanhamento Acompanhe a situação das marcações correntes e finalizadas Relat…" at bounding box center [401, 402] width 802 height 723
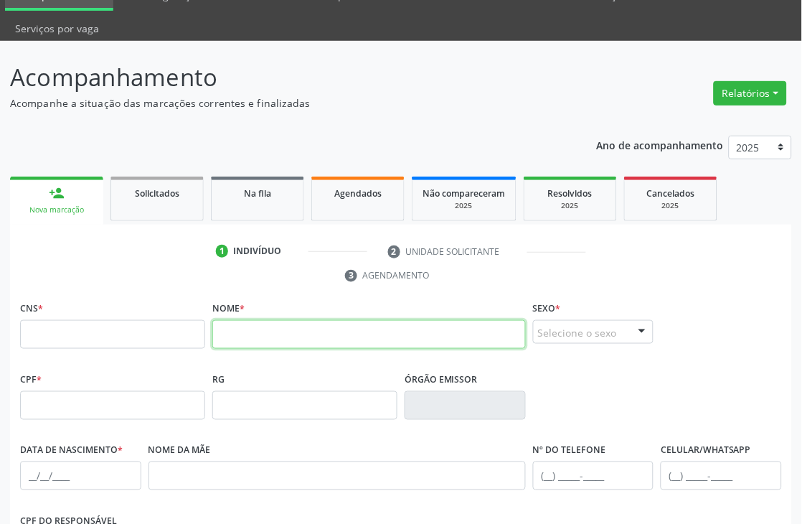
click at [283, 339] on input "text" at bounding box center [368, 334] width 313 height 29
type input "M"
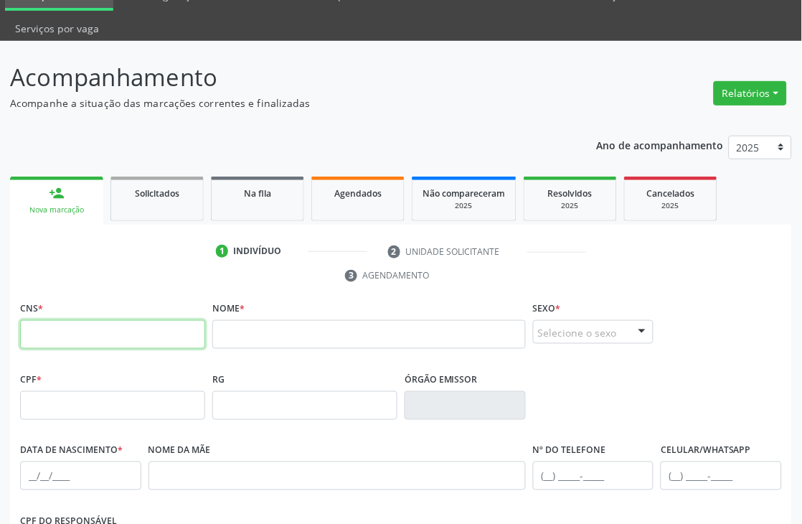
click at [127, 330] on input "text" at bounding box center [112, 334] width 185 height 29
paste input "898 0062 7422 4124"
type input "898 0062 7422 4124"
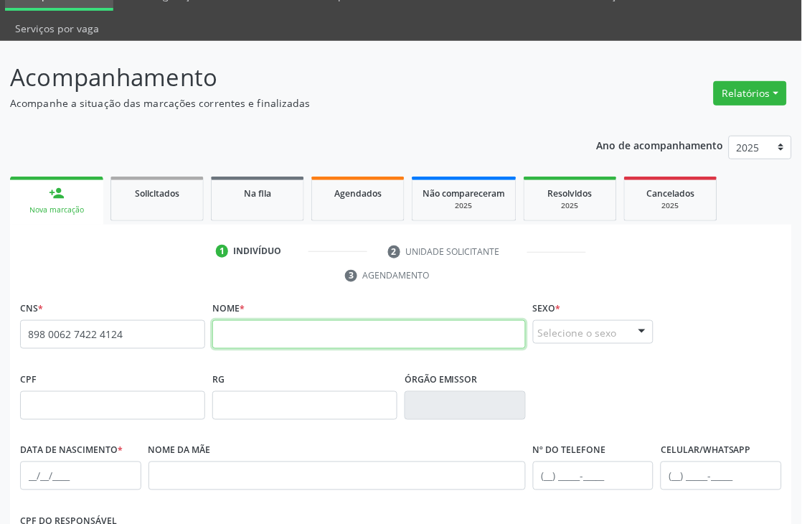
click at [244, 335] on input "text" at bounding box center [368, 334] width 313 height 29
type input "[PERSON_NAME]"
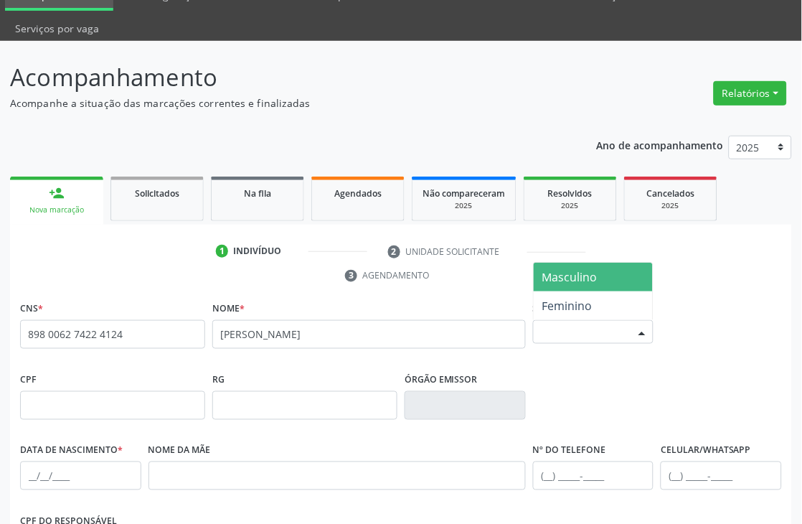
click at [579, 327] on div "Selecione o sexo" at bounding box center [593, 332] width 121 height 24
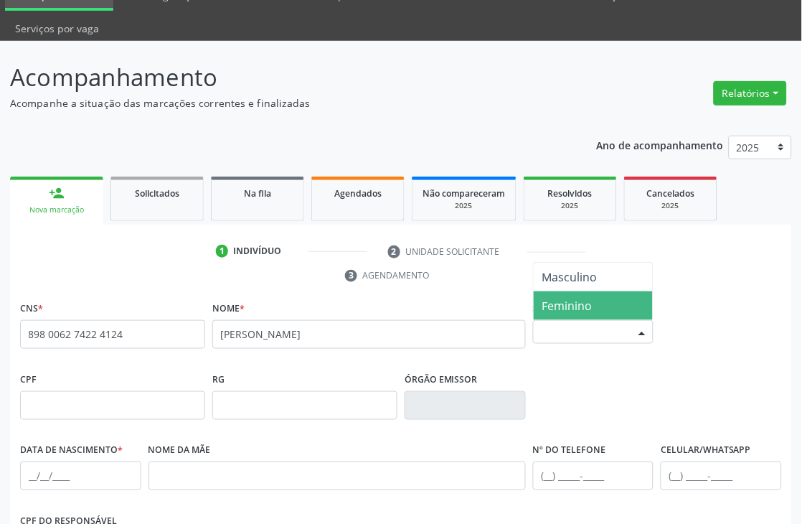
click at [584, 309] on span "Feminino" at bounding box center [567, 306] width 50 height 16
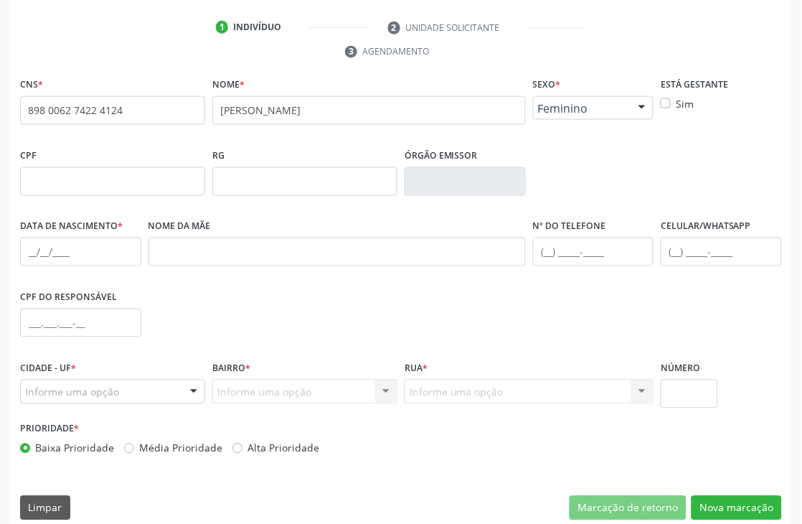
scroll to position [307, 0]
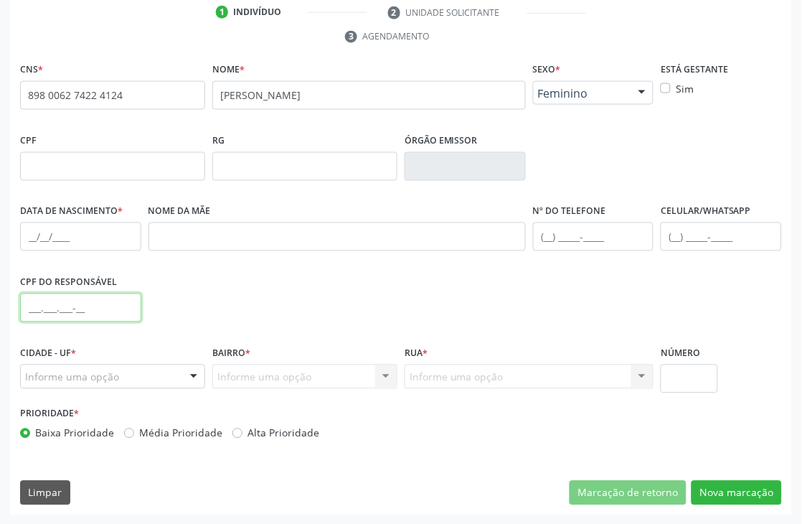
click at [33, 312] on input "text" at bounding box center [80, 307] width 121 height 29
click at [30, 235] on input "text" at bounding box center [80, 236] width 121 height 29
type input "[DATE]"
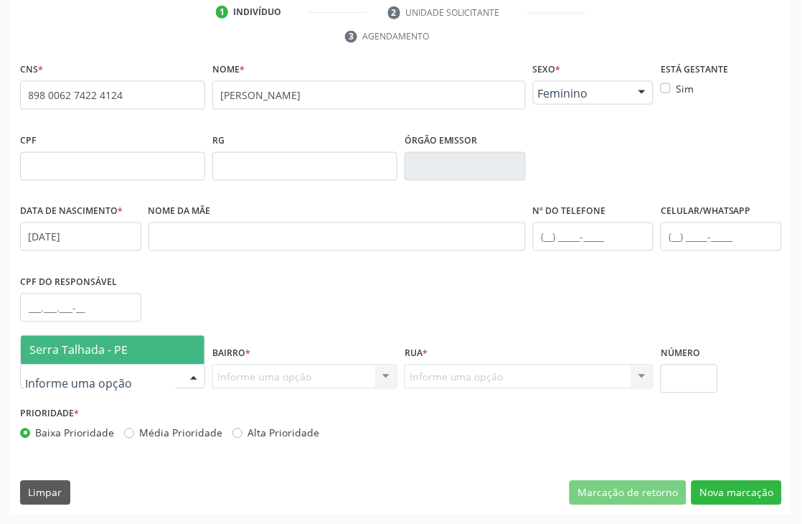
click at [113, 367] on div at bounding box center [112, 376] width 185 height 24
click at [117, 353] on span "Serra Talhada - PE" at bounding box center [78, 350] width 98 height 16
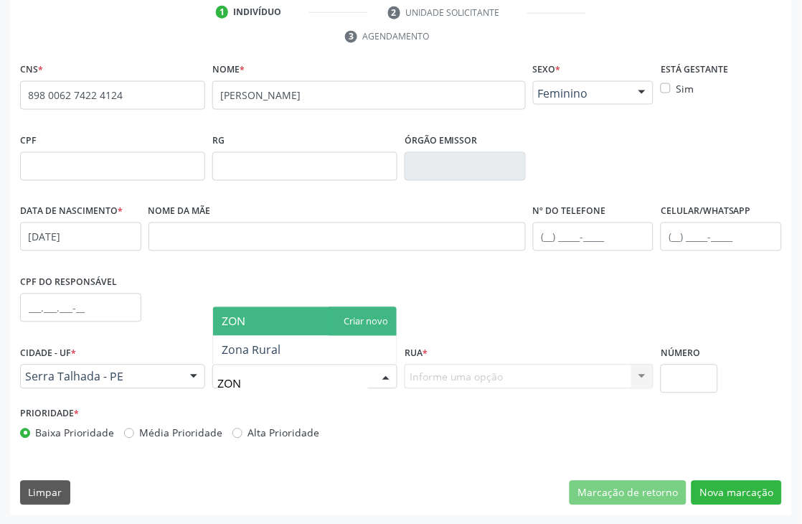
type input "ZONA"
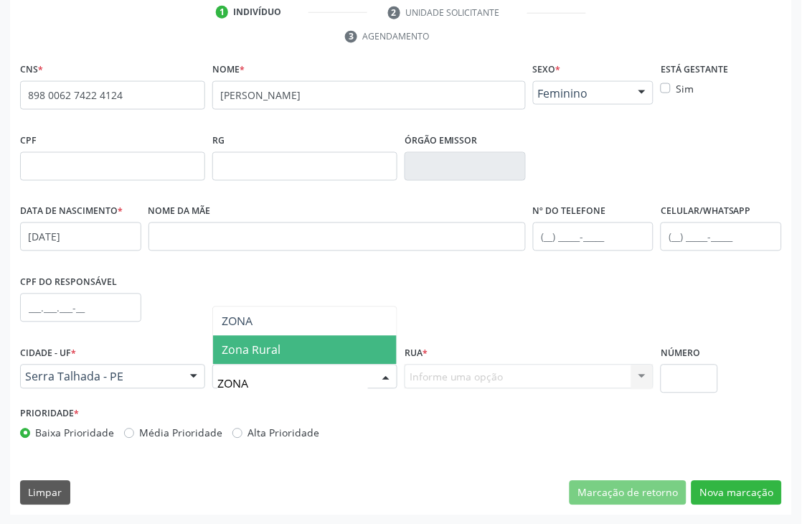
click at [278, 355] on span "Zona Rural" at bounding box center [251, 350] width 59 height 16
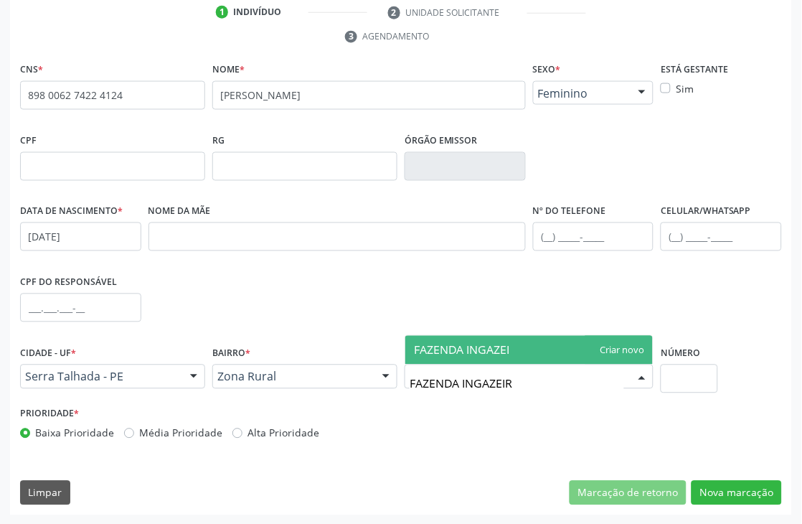
type input "FAZENDA INGAZEIRA"
click at [629, 347] on span "FAZENDA INGAZEIRA" at bounding box center [528, 350] width 247 height 29
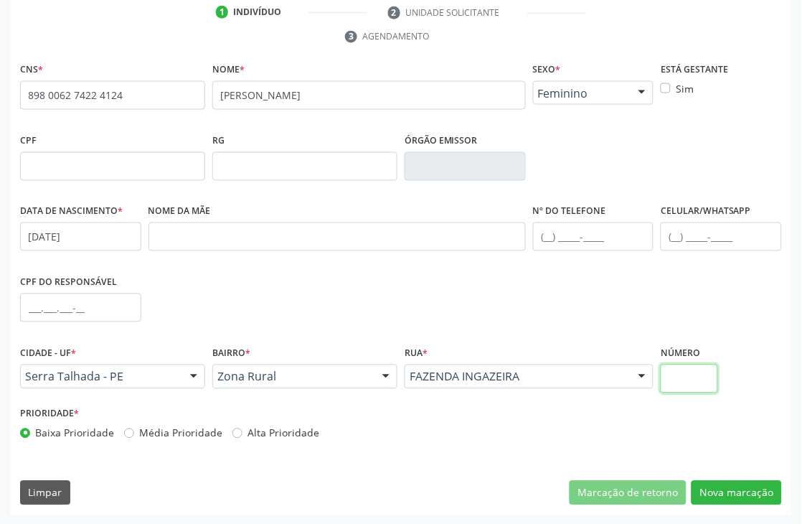
click at [698, 375] on input "text" at bounding box center [688, 378] width 57 height 29
type input "SN"
click at [719, 489] on button "Nova marcação" at bounding box center [736, 492] width 90 height 24
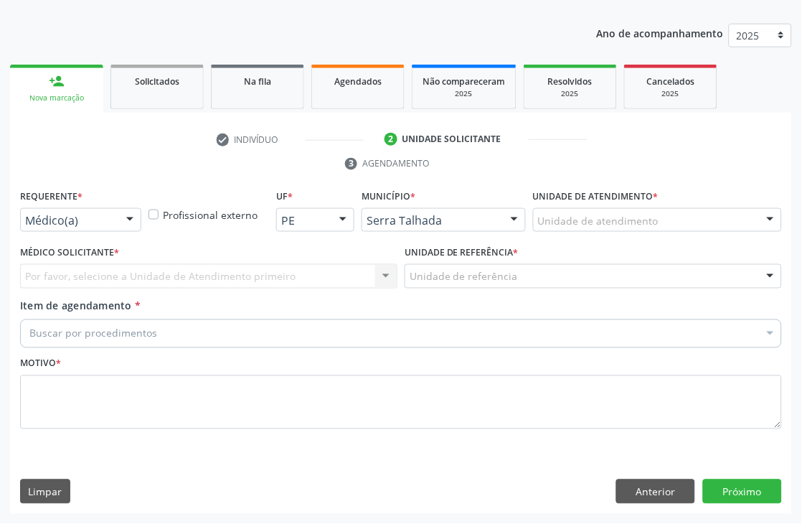
scroll to position [180, 0]
click at [115, 224] on div "Médico(a)" at bounding box center [80, 220] width 121 height 24
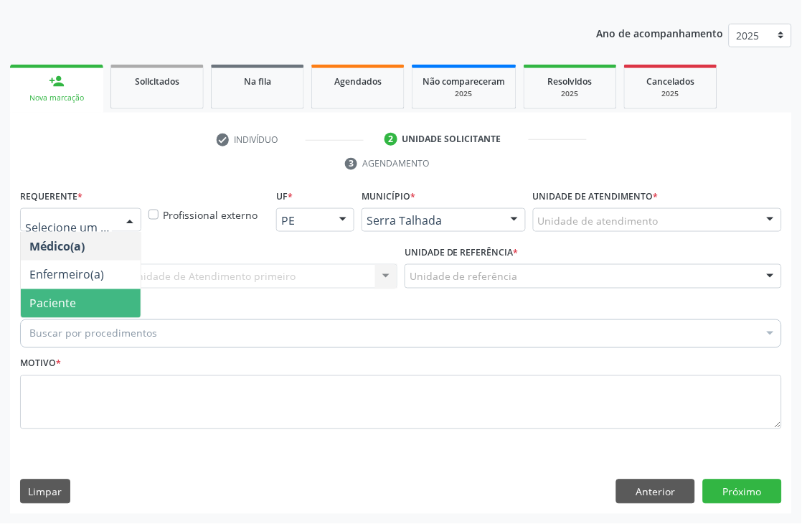
click at [109, 296] on span "Paciente" at bounding box center [81, 303] width 120 height 29
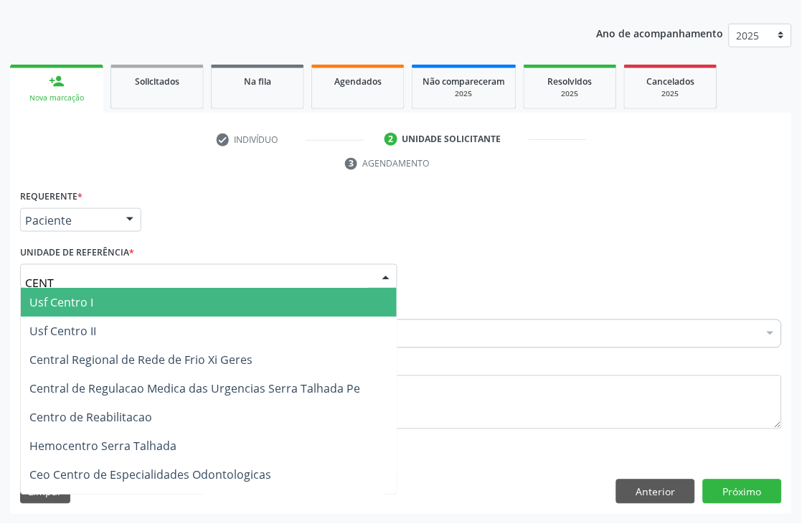
type input "CENTR"
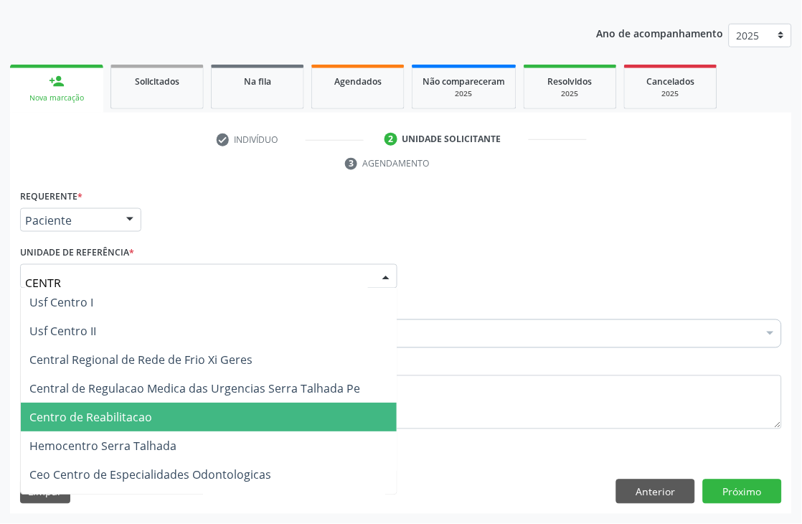
click at [93, 405] on span "Centro de Reabilitacao" at bounding box center [209, 417] width 376 height 29
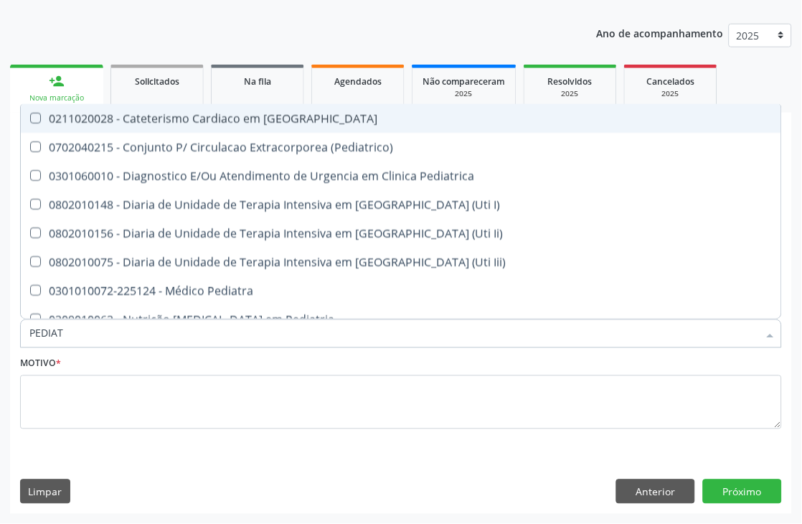
type input "PEDIATR"
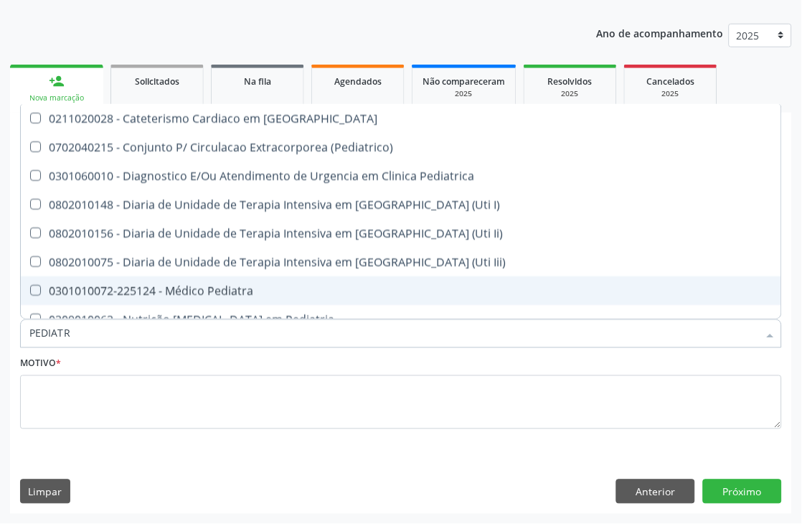
click at [123, 296] on span "0301010072-225124 - Médico Pediatra" at bounding box center [401, 290] width 760 height 29
checkbox Pediatra "true"
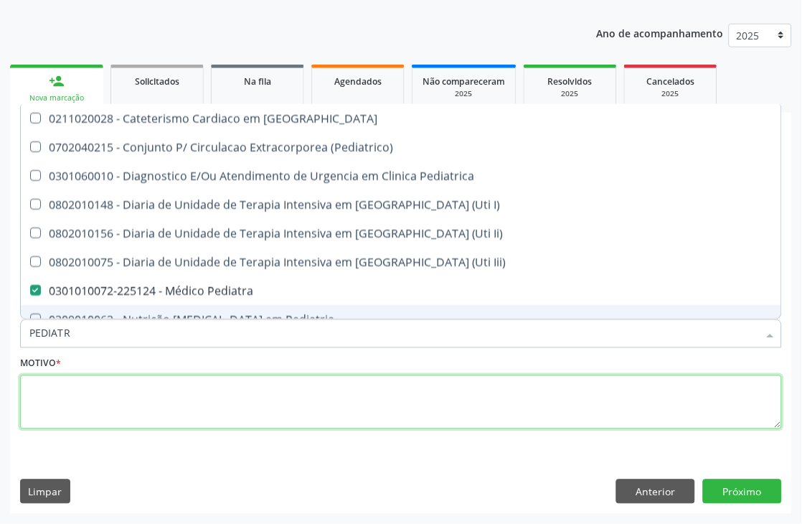
click at [93, 386] on textarea at bounding box center [401, 402] width 762 height 55
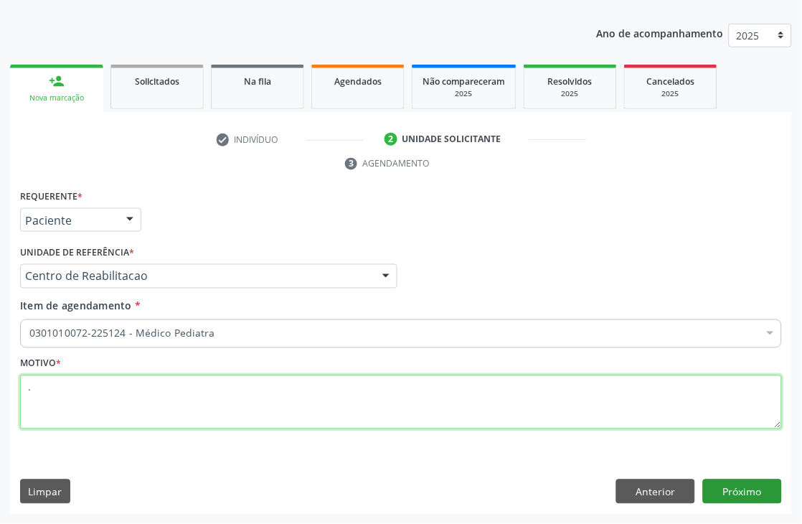
type textarea "."
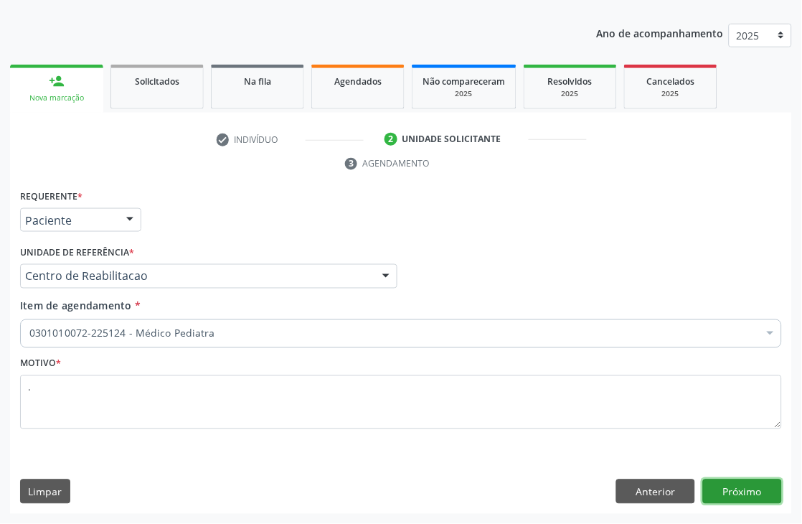
click at [736, 496] on button "Próximo" at bounding box center [742, 491] width 79 height 24
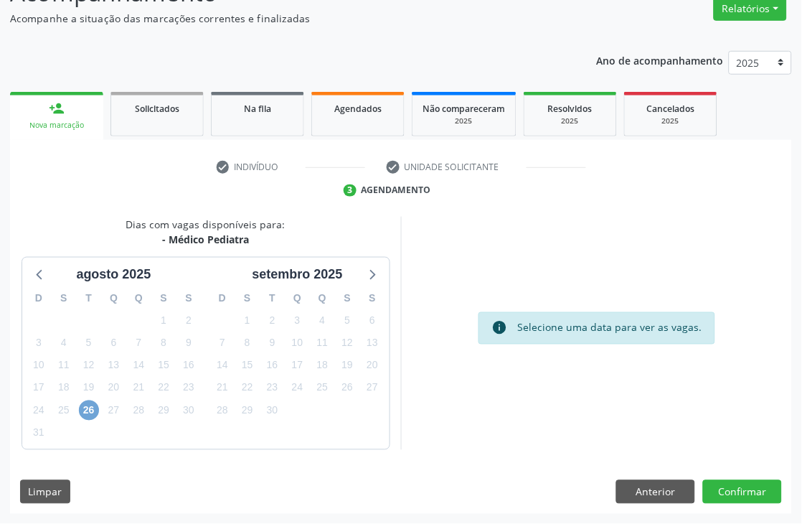
click at [82, 405] on span "26" at bounding box center [89, 410] width 20 height 20
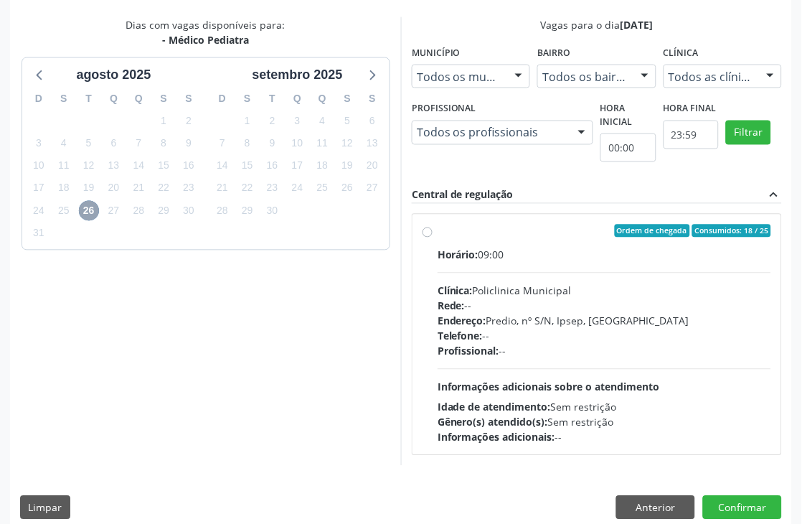
scroll to position [368, 0]
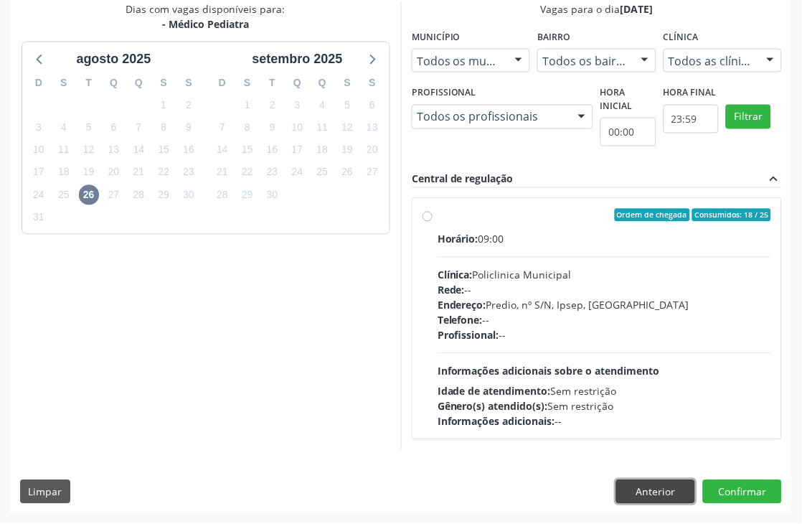
click at [661, 486] on button "Anterior" at bounding box center [655, 492] width 79 height 24
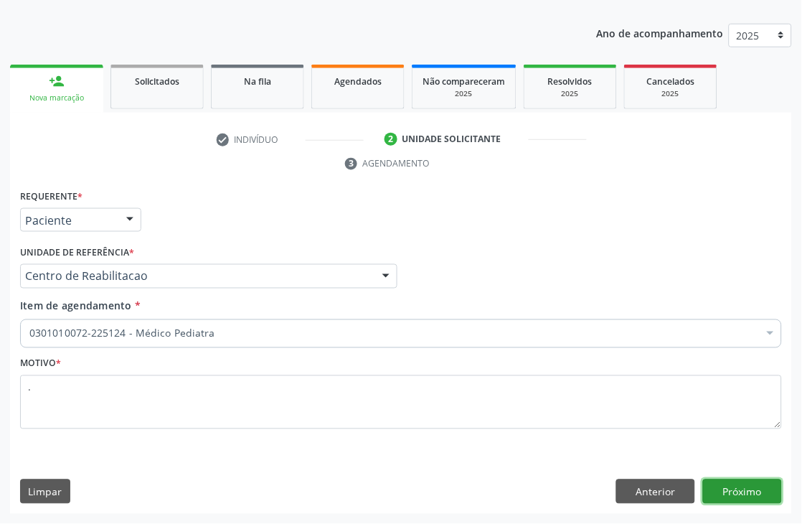
click at [725, 497] on button "Próximo" at bounding box center [742, 491] width 79 height 24
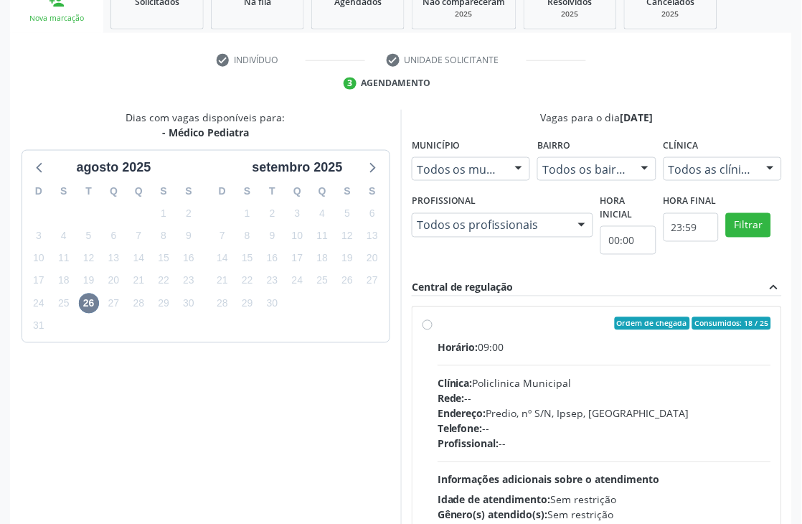
scroll to position [368, 0]
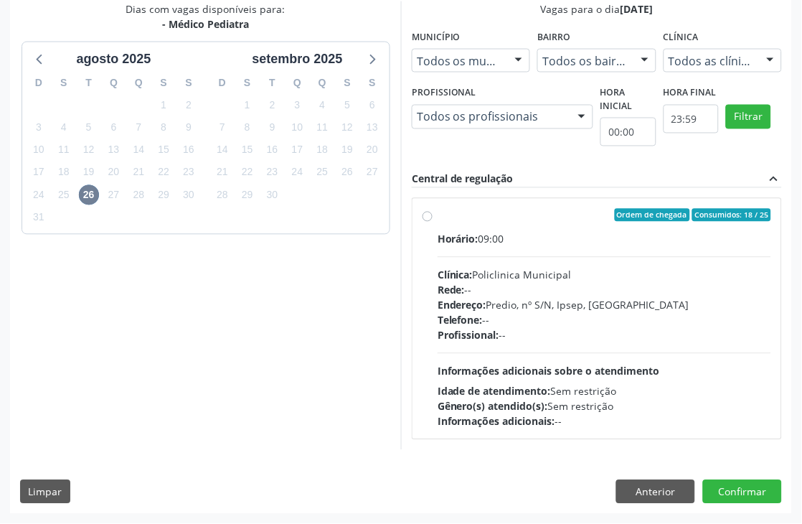
click at [636, 409] on div "Gênero(s) atendido(s): Sem restrição" at bounding box center [603, 406] width 333 height 15
click at [432, 222] on input "Ordem de chegada Consumidos: 18 / 25 Horário: 09:00 Clínica: Policlinica Munici…" at bounding box center [427, 215] width 10 height 13
radio input "true"
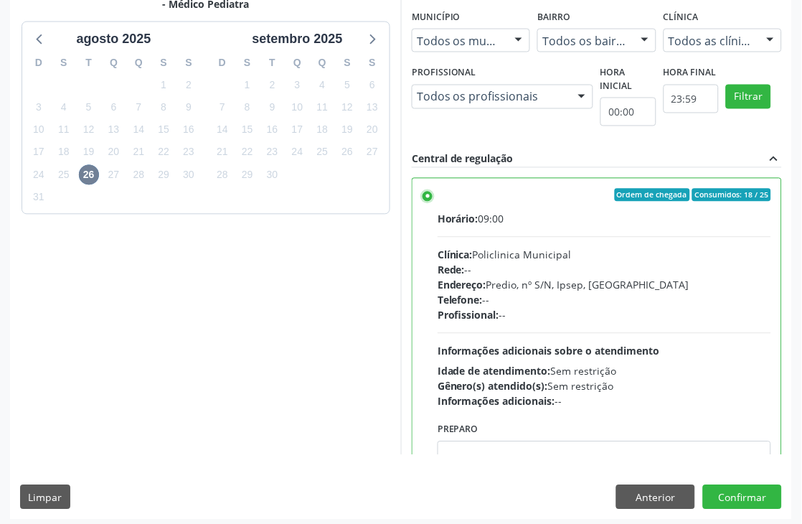
scroll to position [393, 0]
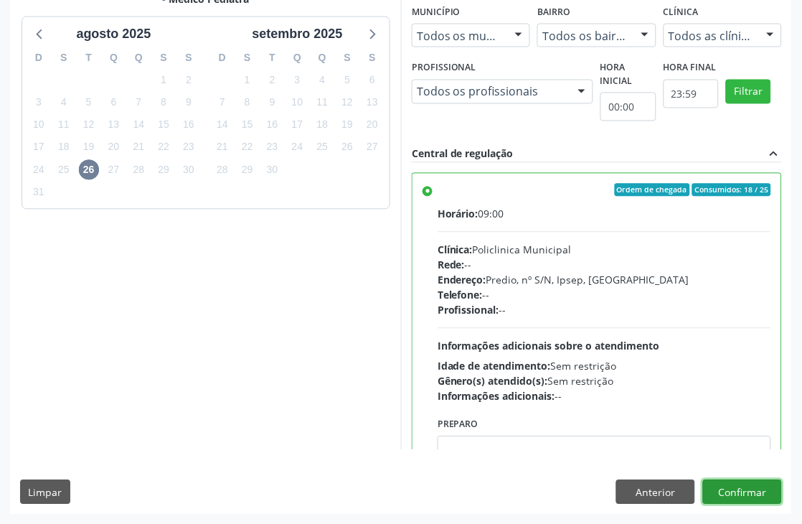
click at [729, 493] on button "Confirmar" at bounding box center [742, 492] width 79 height 24
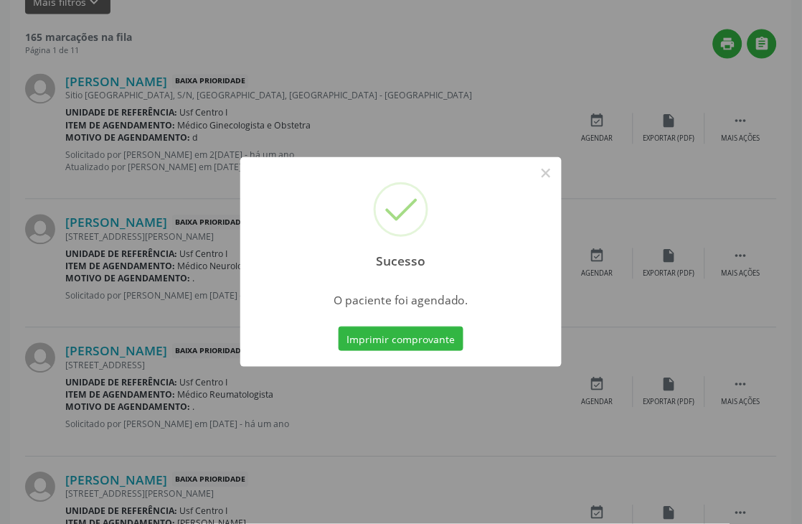
scroll to position [0, 0]
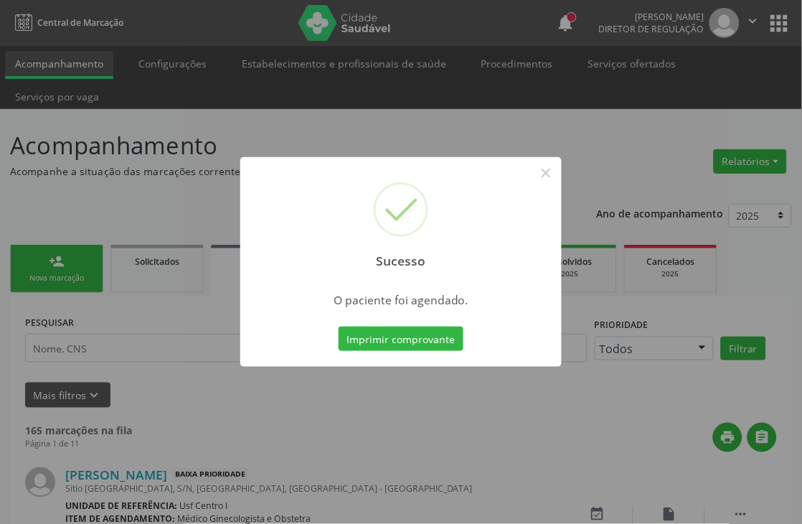
click at [425, 333] on button "Imprimir comprovante" at bounding box center [400, 338] width 125 height 24
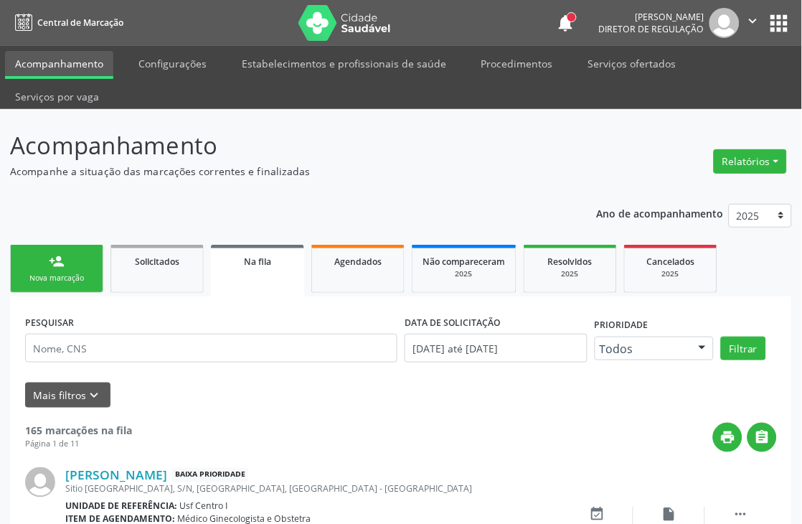
click at [83, 284] on link "person_add Nova marcação" at bounding box center [56, 269] width 93 height 48
click at [83, 280] on div "Nova marcação" at bounding box center [57, 278] width 72 height 11
